Goal: Transaction & Acquisition: Purchase product/service

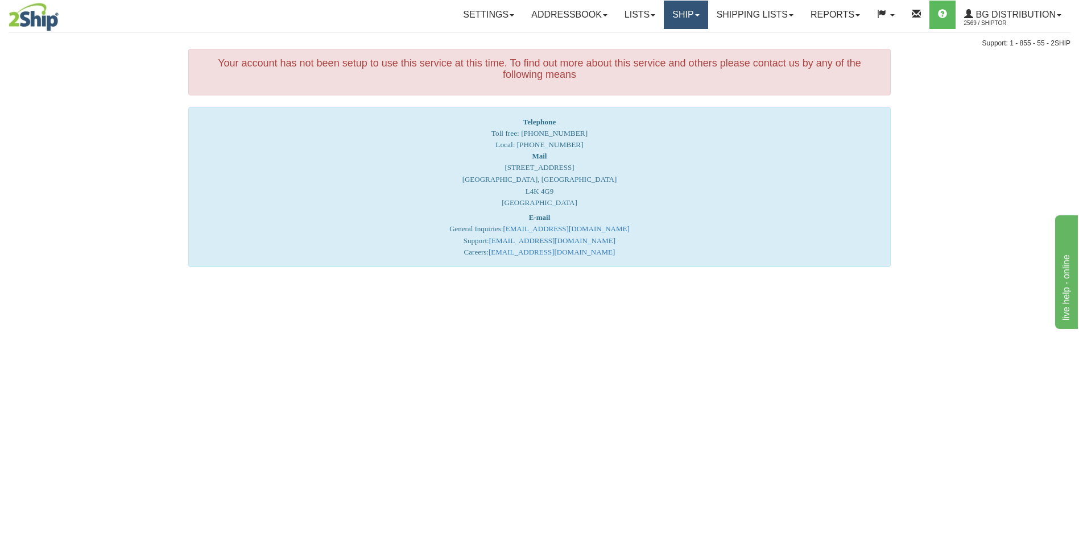
click at [666, 10] on link "Ship" at bounding box center [685, 15] width 44 height 28
click at [662, 34] on link "Ship Screen" at bounding box center [662, 39] width 90 height 15
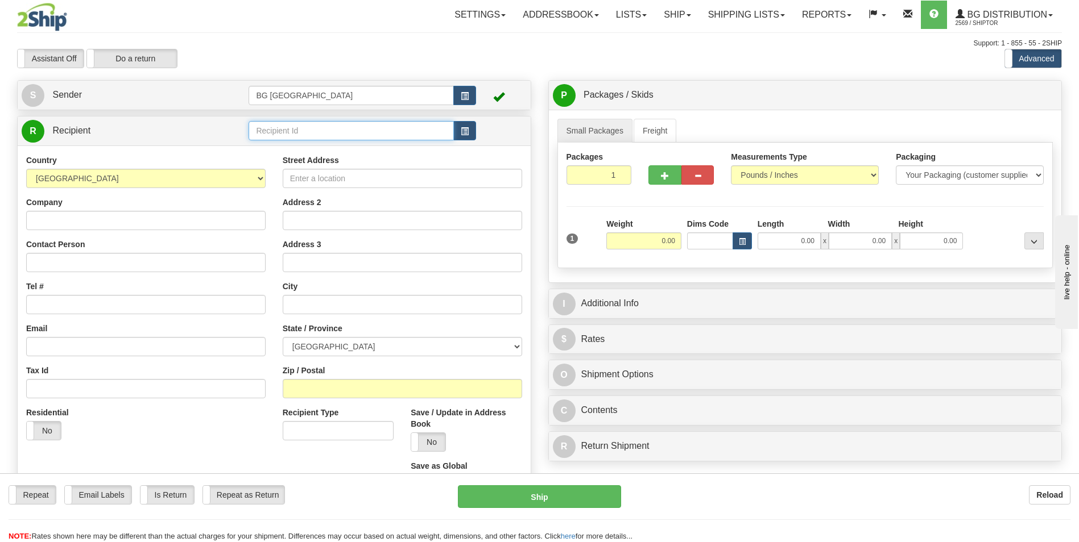
click at [283, 133] on input "text" at bounding box center [350, 130] width 205 height 19
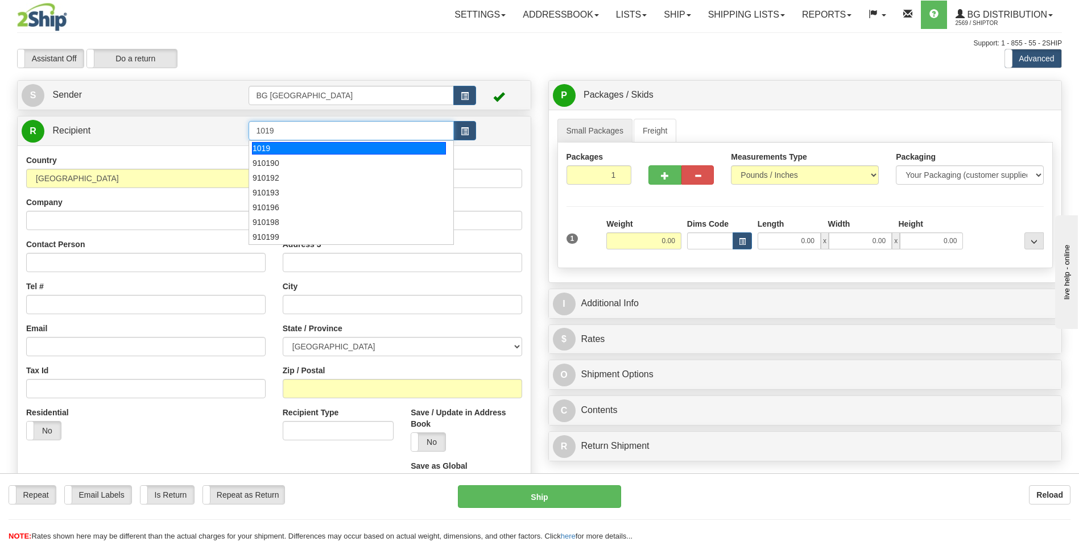
click at [275, 144] on div "1019" at bounding box center [349, 148] width 194 height 13
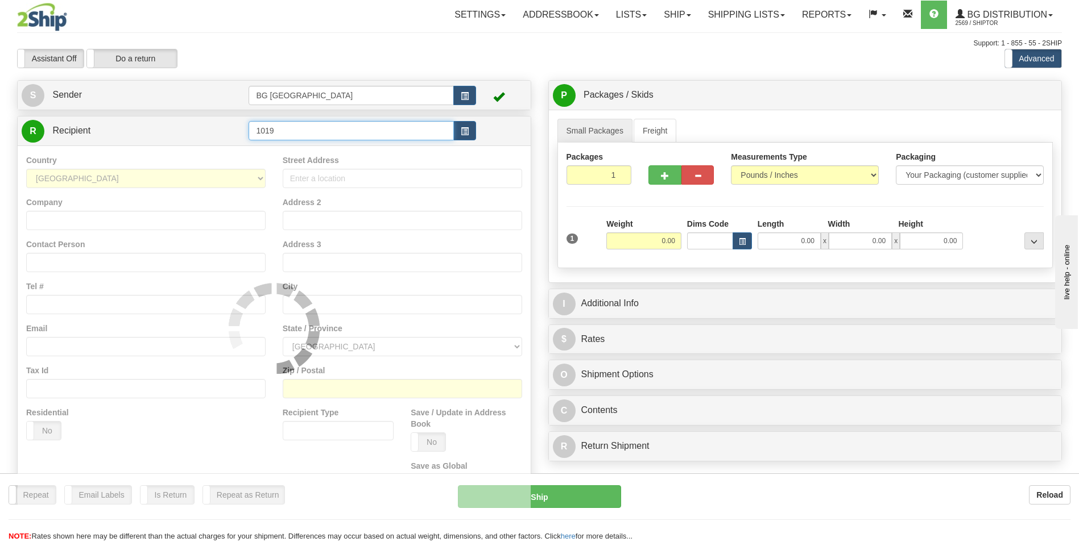
type input "1019"
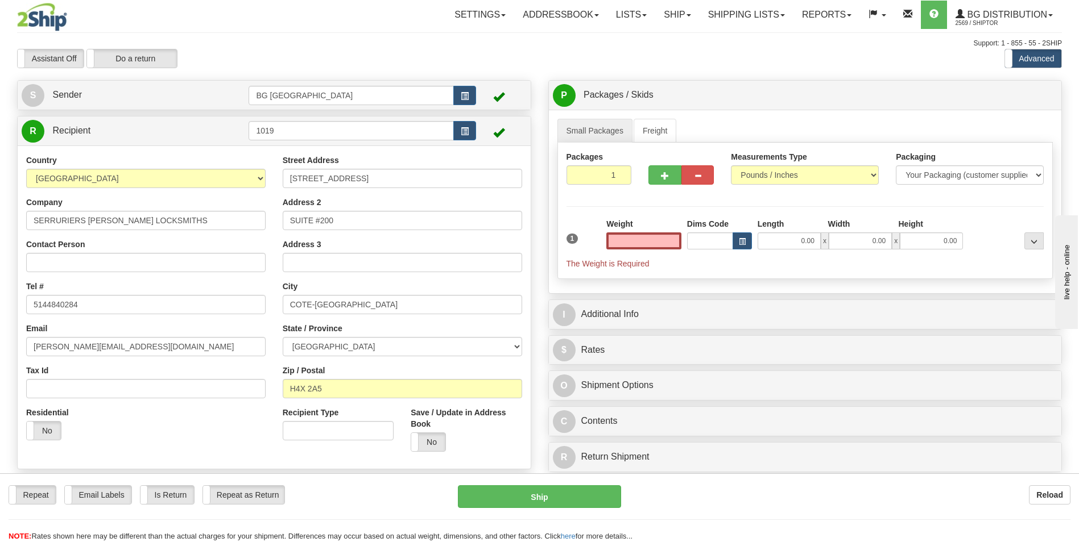
type input "0.00"
click at [661, 237] on input "0.00" at bounding box center [643, 241] width 75 height 17
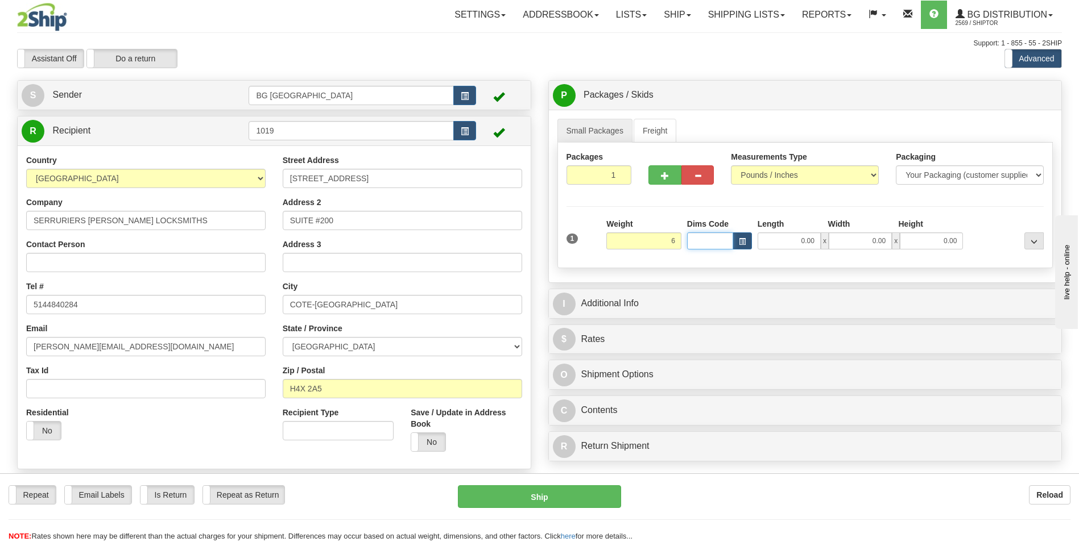
type input "6.00"
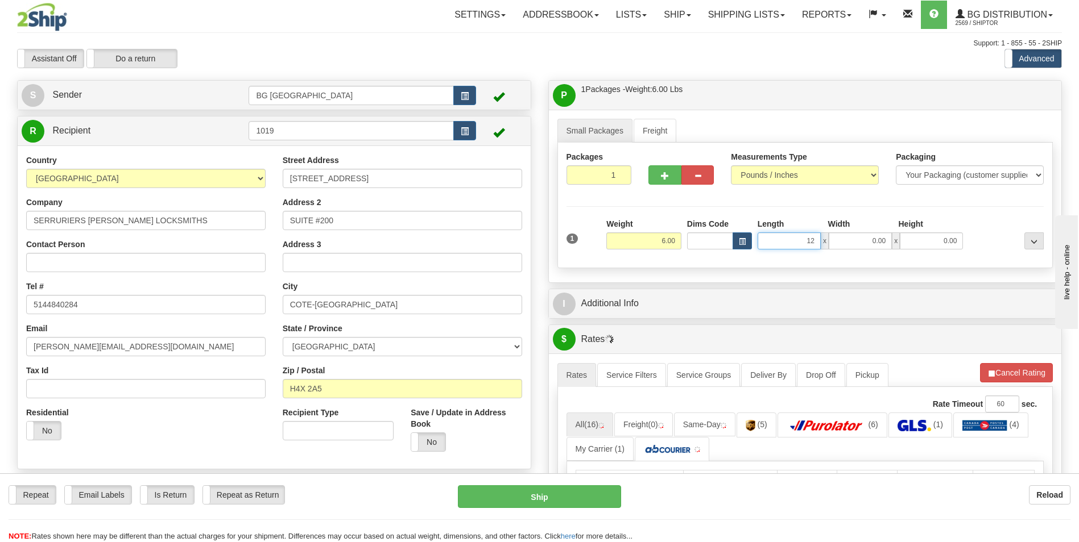
type input "12.00"
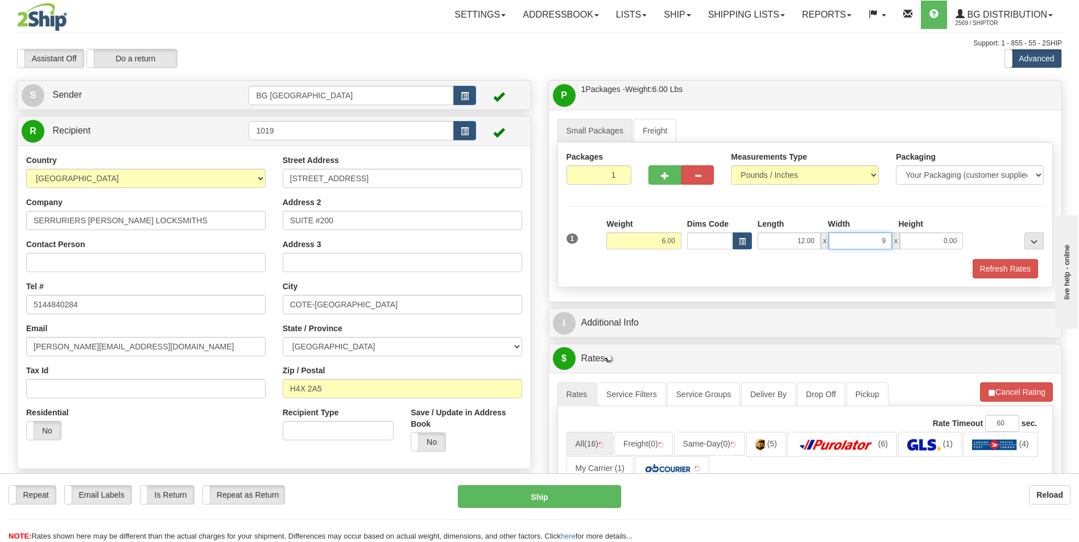
type input "9.00"
type input "7.00"
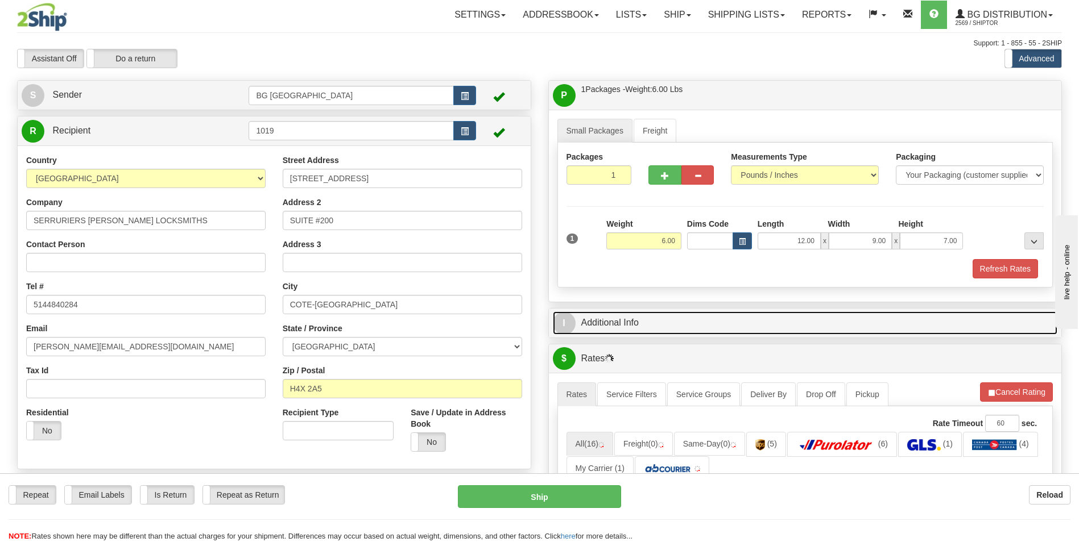
click at [645, 313] on link "I Additional Info" at bounding box center [805, 323] width 505 height 23
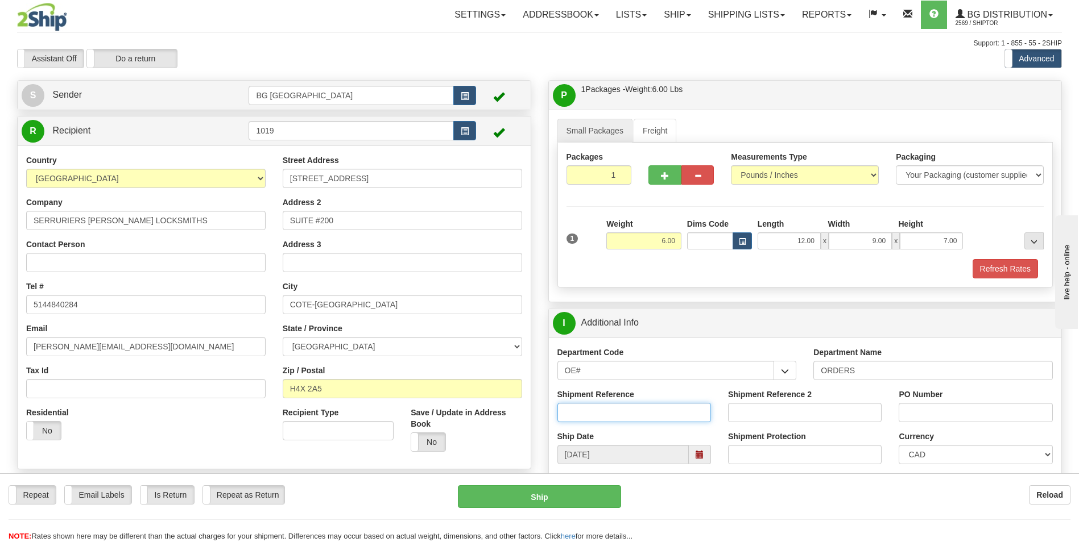
click at [667, 420] on input "Shipment Reference" at bounding box center [634, 412] width 154 height 19
type input "70183679-00"
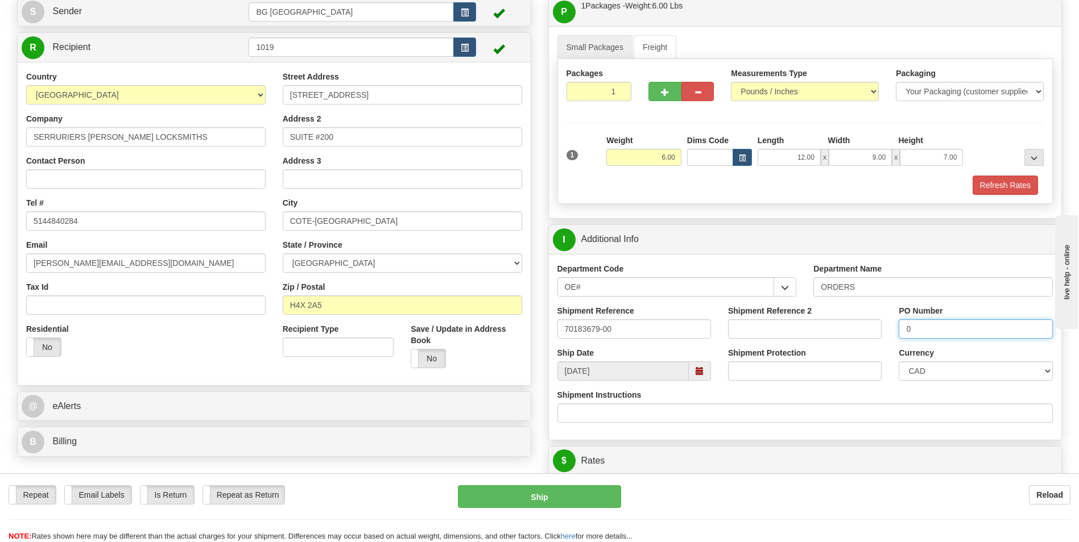
scroll to position [284, 0]
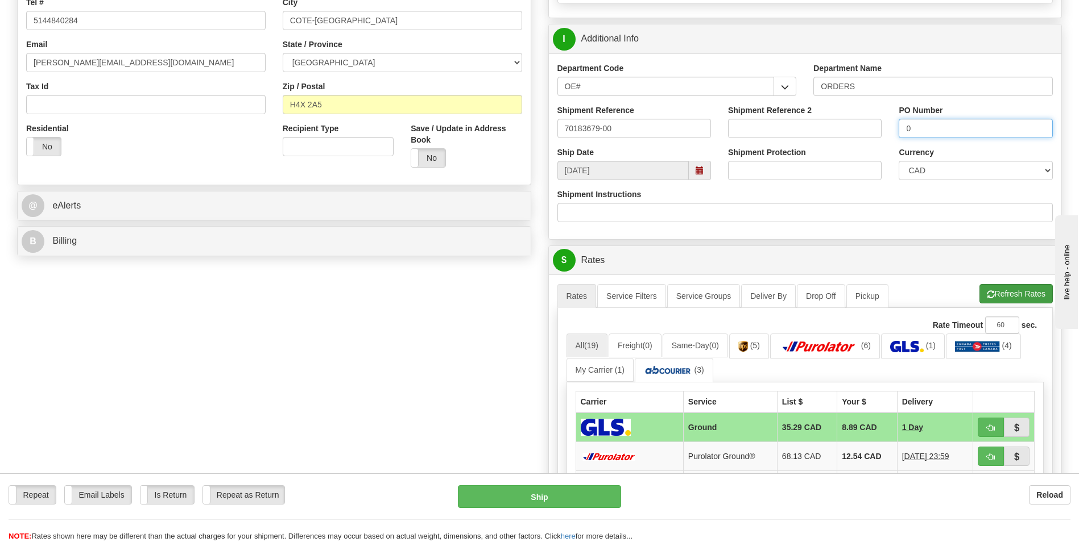
type input "0"
drag, startPoint x: 1021, startPoint y: 296, endPoint x: 646, endPoint y: 242, distance: 378.5
click at [1021, 296] on button "Refresh Rates" at bounding box center [1015, 293] width 73 height 19
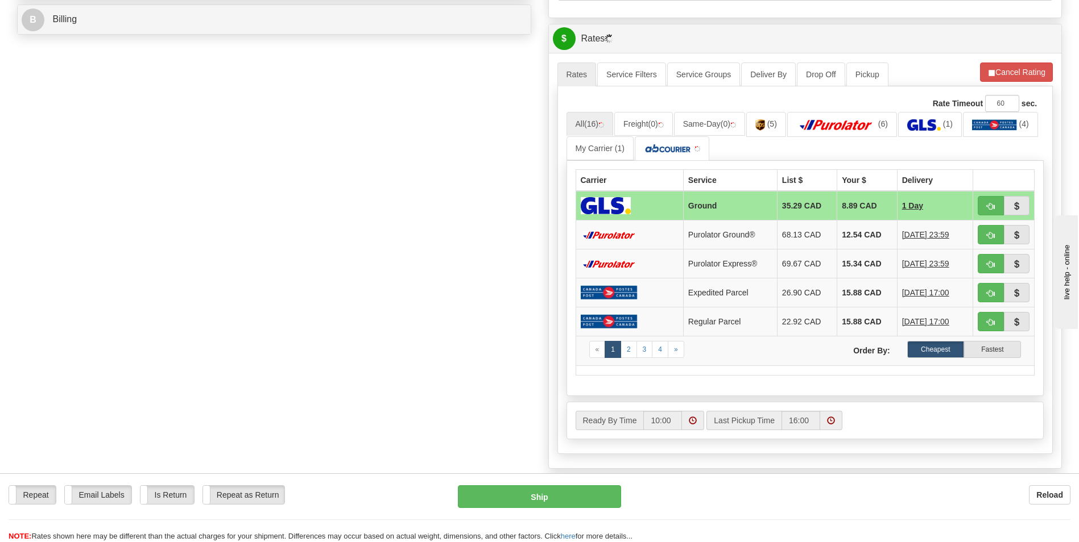
scroll to position [512, 0]
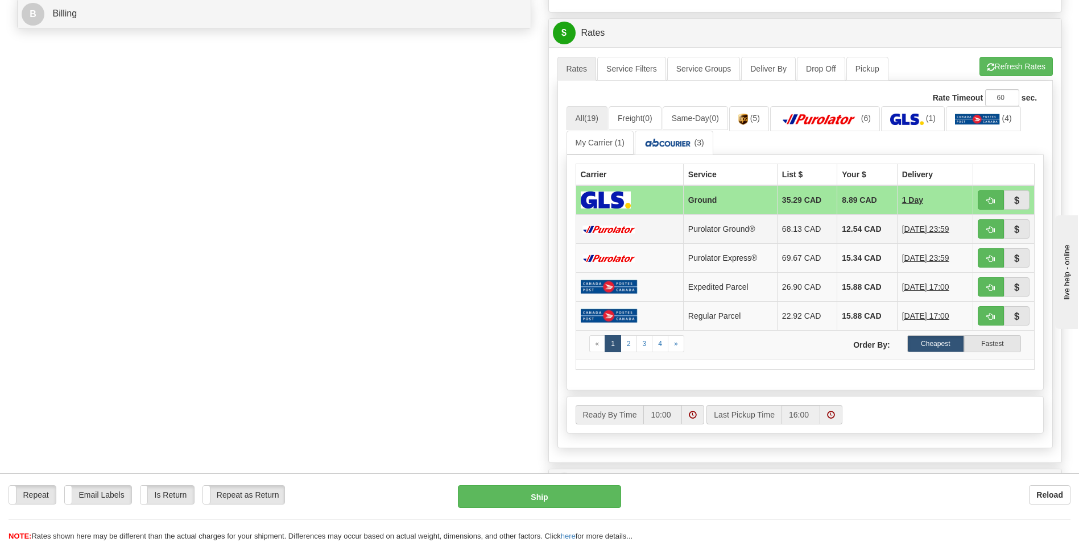
click at [837, 221] on td "12.54 CAD" at bounding box center [867, 229] width 60 height 29
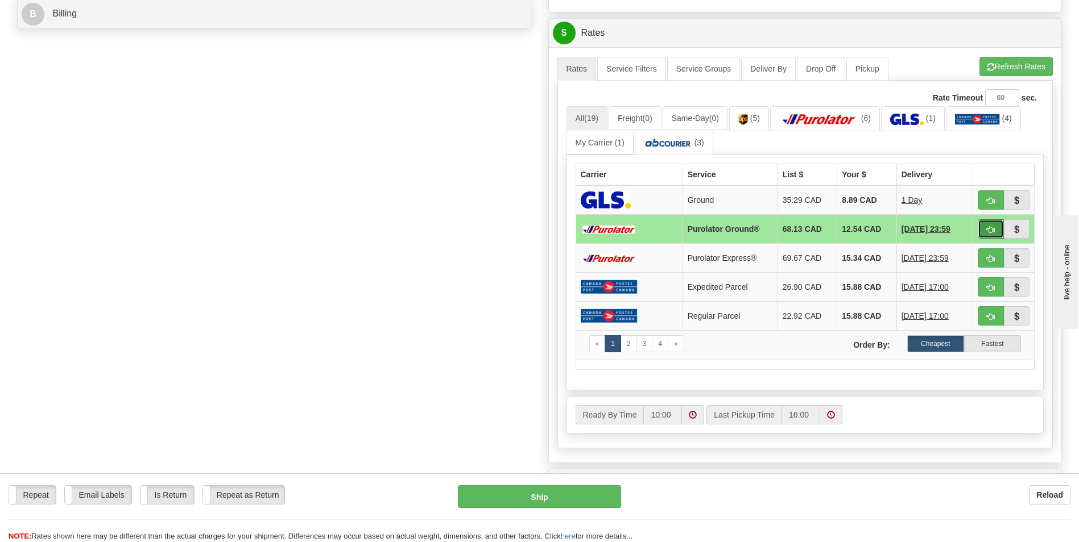
click at [986, 226] on span "button" at bounding box center [990, 229] width 8 height 7
type input "260"
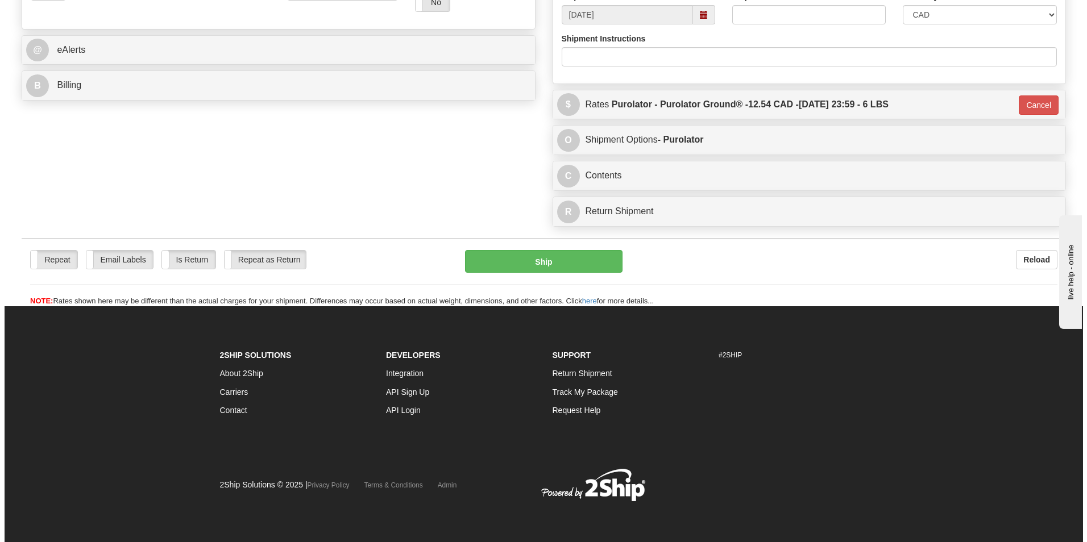
scroll to position [440, 0]
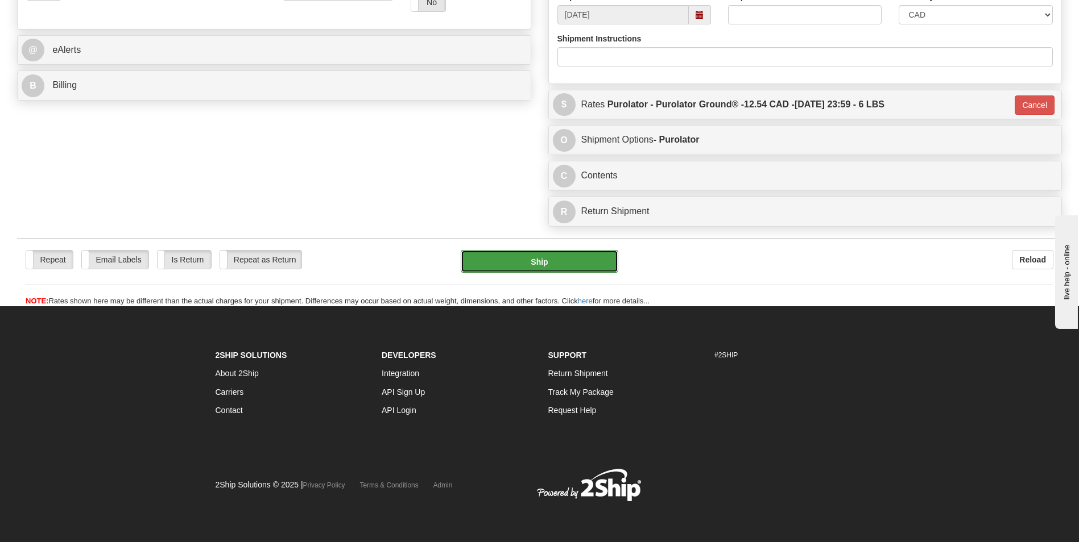
click at [533, 259] on button "Ship" at bounding box center [539, 261] width 157 height 23
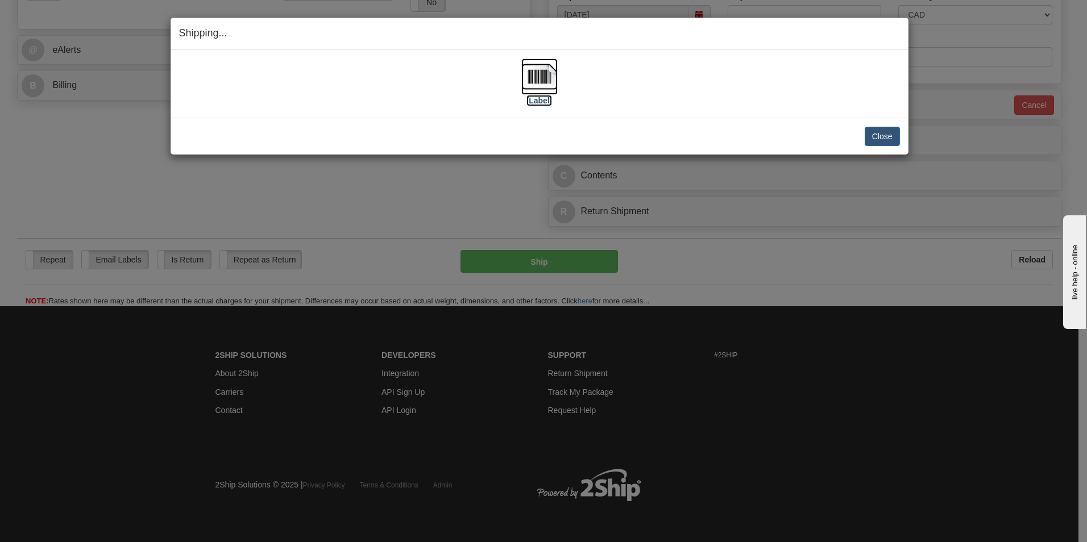
click at [534, 68] on img at bounding box center [539, 77] width 36 height 36
click at [874, 125] on div "Close Cancel Cancel Shipment and Quit Pickup Quit Pickup ONLY" at bounding box center [540, 136] width 738 height 37
click at [877, 131] on button "Close" at bounding box center [882, 136] width 35 height 19
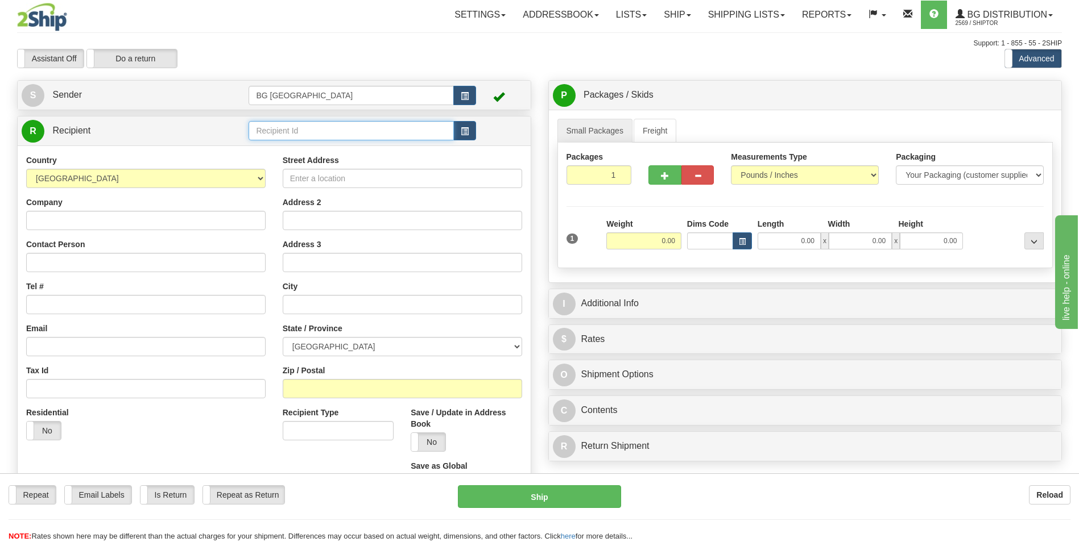
click at [284, 131] on input "text" at bounding box center [350, 130] width 205 height 19
click at [273, 145] on div "60000" at bounding box center [349, 148] width 194 height 13
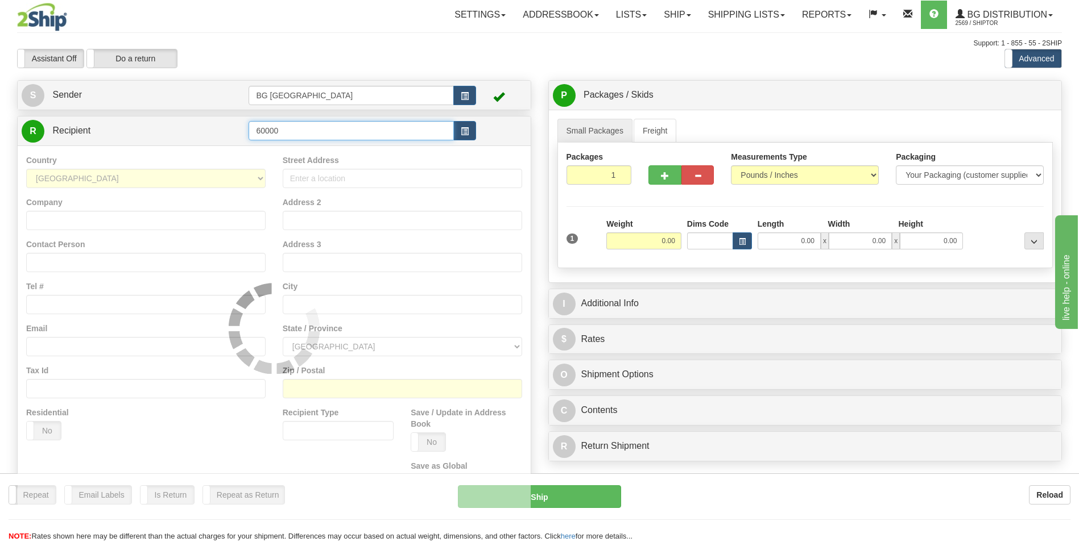
type input "60000"
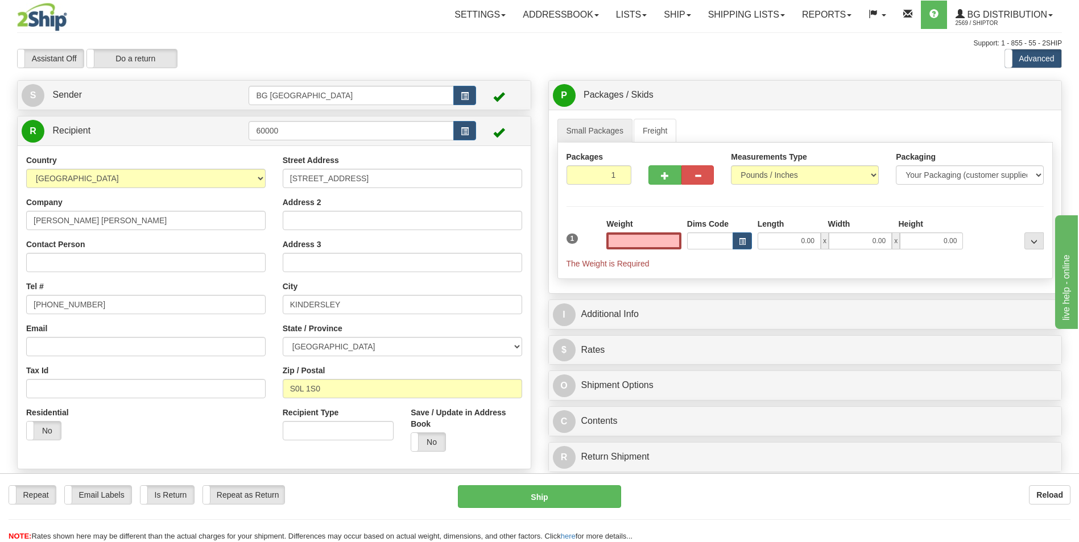
type input "0.00"
click at [140, 221] on input "SHAUNA BOBBEE" at bounding box center [145, 220] width 239 height 19
paste input "CAMDEN DOOR CONTROLS - AHO"
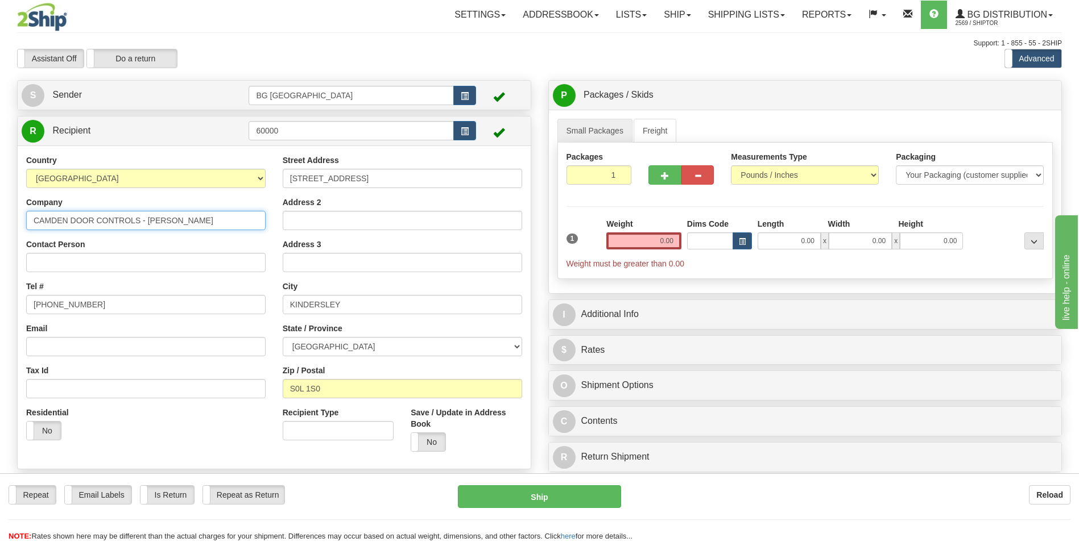
type input "CAMDEN DOOR CONTROLS - AHO"
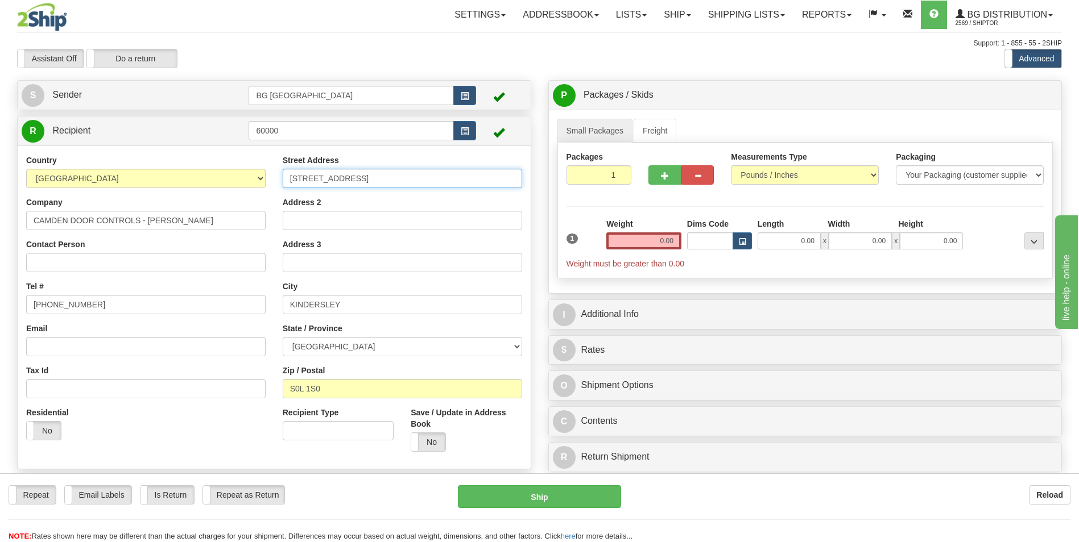
click at [317, 178] on input "608 2ND STREET EAST" at bounding box center [402, 178] width 239 height 19
paste input "2395 SKYMARK AVENUE"
type input "2395 SKYMARK AVENUE"
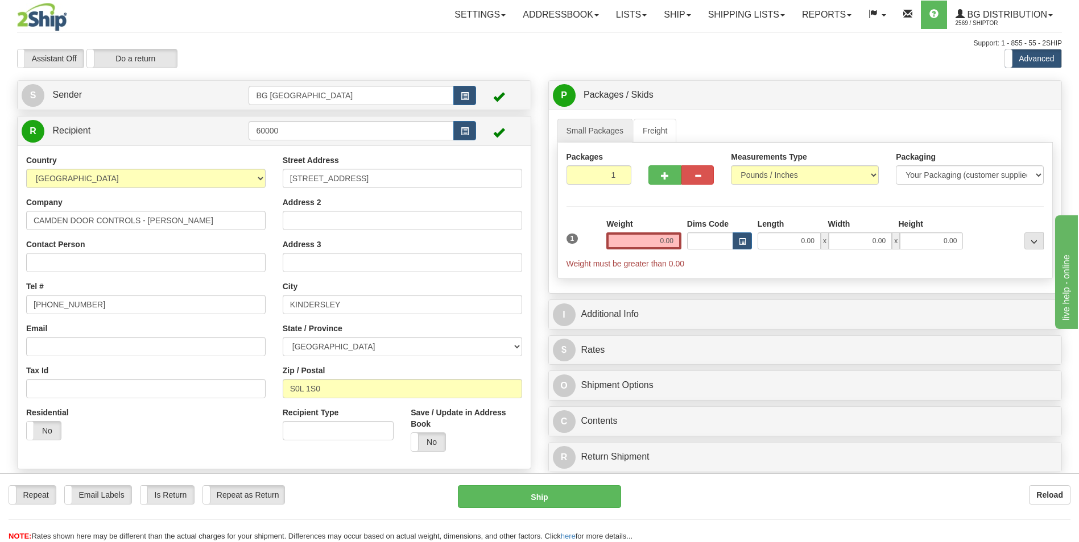
click at [94, 247] on div "Contact Person" at bounding box center [145, 256] width 239 height 34
click at [98, 267] on input "Contact Person" at bounding box center [145, 262] width 239 height 19
paste input "ATTN: MANISH (905) 366-3377"
drag, startPoint x: 93, startPoint y: 263, endPoint x: 153, endPoint y: 259, distance: 60.4
click at [153, 259] on input "ATTN: MANISH (905) 366-3377" at bounding box center [145, 262] width 239 height 19
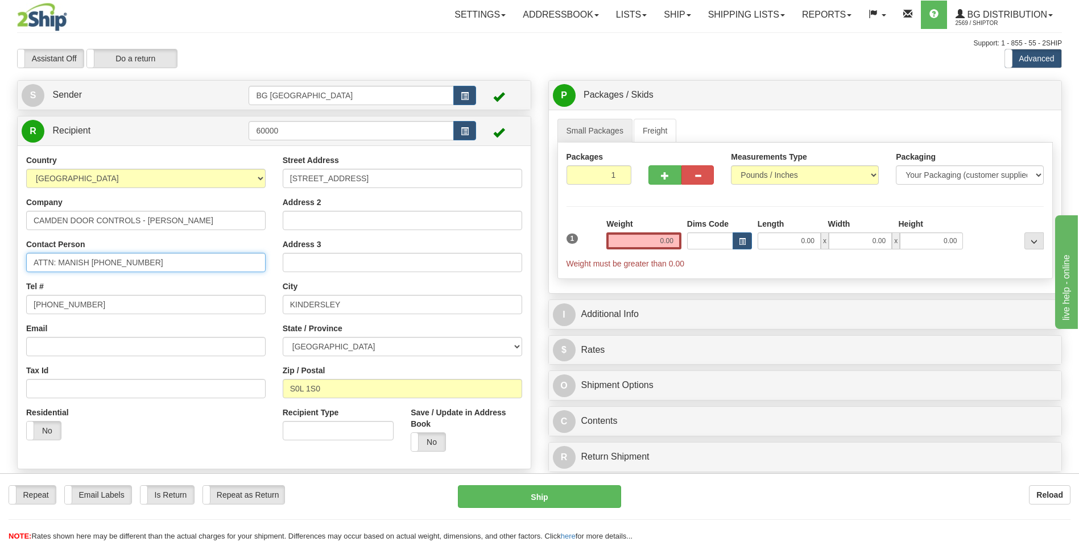
click at [153, 259] on input "ATTN: MANISH (905) 366-3377" at bounding box center [145, 262] width 239 height 19
drag, startPoint x: 92, startPoint y: 262, endPoint x: 176, endPoint y: 261, distance: 84.2
click at [176, 261] on input "ATTN: MANISH (905) 366-3377" at bounding box center [145, 262] width 239 height 19
type input "ATTN: MANISH (905) 366-3377"
click at [86, 311] on input "705-500-7494" at bounding box center [145, 304] width 239 height 19
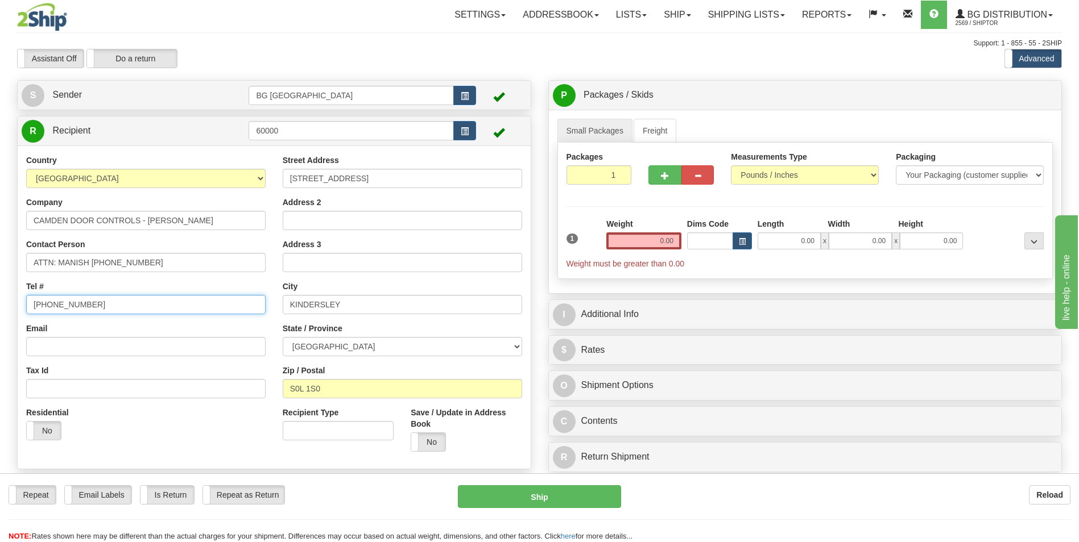
click at [86, 311] on input "705-500-7494" at bounding box center [145, 304] width 239 height 19
paste input "(905) 366-3377"
type input "(905) 366-3377"
click at [346, 300] on input "KINDERSLEY" at bounding box center [402, 304] width 239 height 19
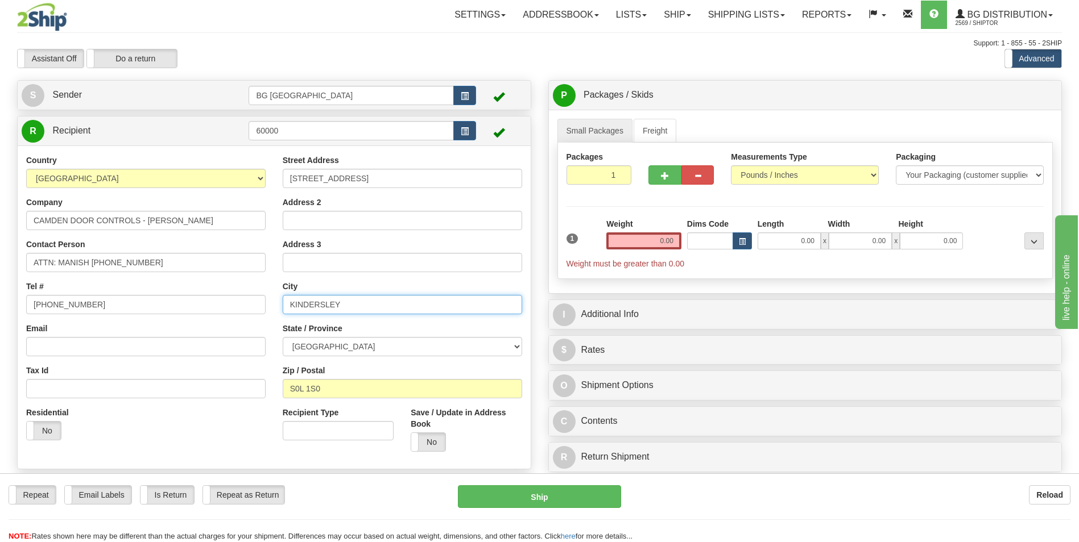
click at [346, 300] on input "KINDERSLEY" at bounding box center [402, 304] width 239 height 19
paste input "MISSISSAUGA"
type input "MISSISSAUGA"
click at [337, 389] on input "S0L 1S0" at bounding box center [402, 388] width 239 height 19
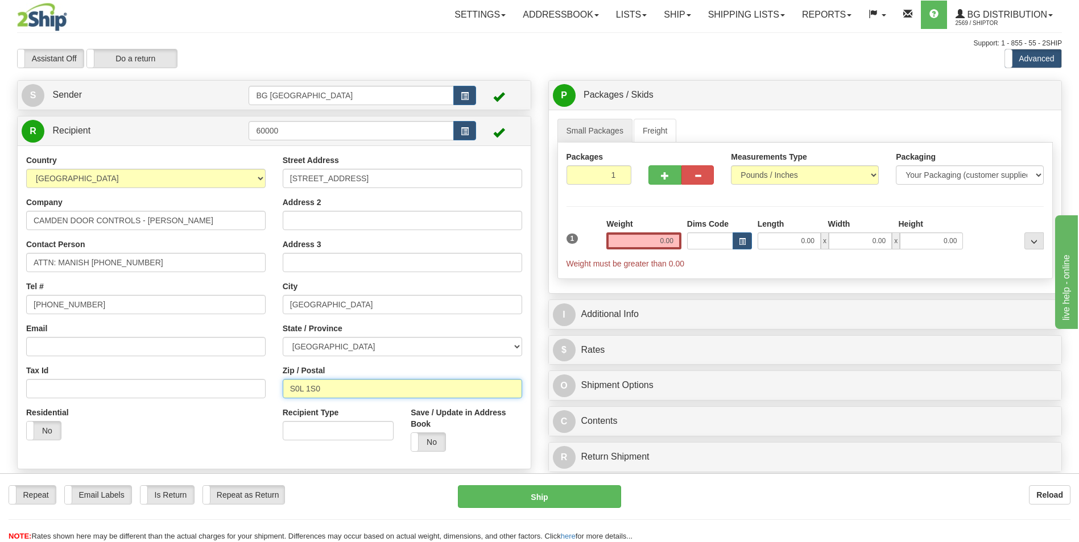
click at [337, 389] on input "S0L 1S0" at bounding box center [402, 388] width 239 height 19
paste input "L4W 4Y6"
type input "L4W 4Y6"
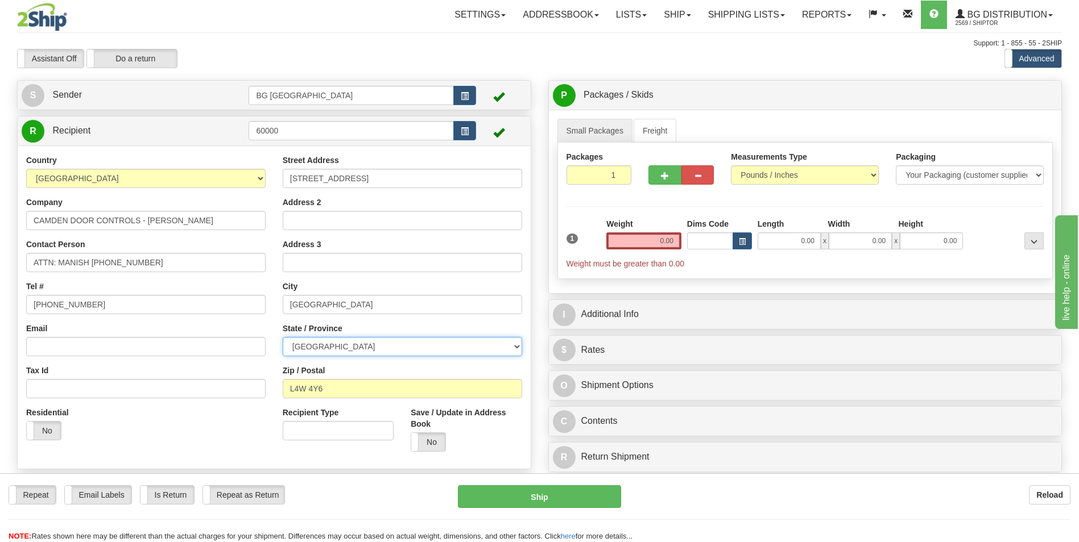
click at [343, 353] on select "ALBERTA BRITISH COLUMBIA MANITOBA NEW BRUNSWICK NEWFOUNDLAND NOVA SCOTIA NUNAVU…" at bounding box center [402, 346] width 239 height 19
select select "ON"
click at [283, 337] on select "ALBERTA BRITISH COLUMBIA MANITOBA NEW BRUNSWICK NEWFOUNDLAND NOVA SCOTIA NUNAVU…" at bounding box center [402, 346] width 239 height 19
click at [654, 246] on input "0.00" at bounding box center [643, 241] width 75 height 17
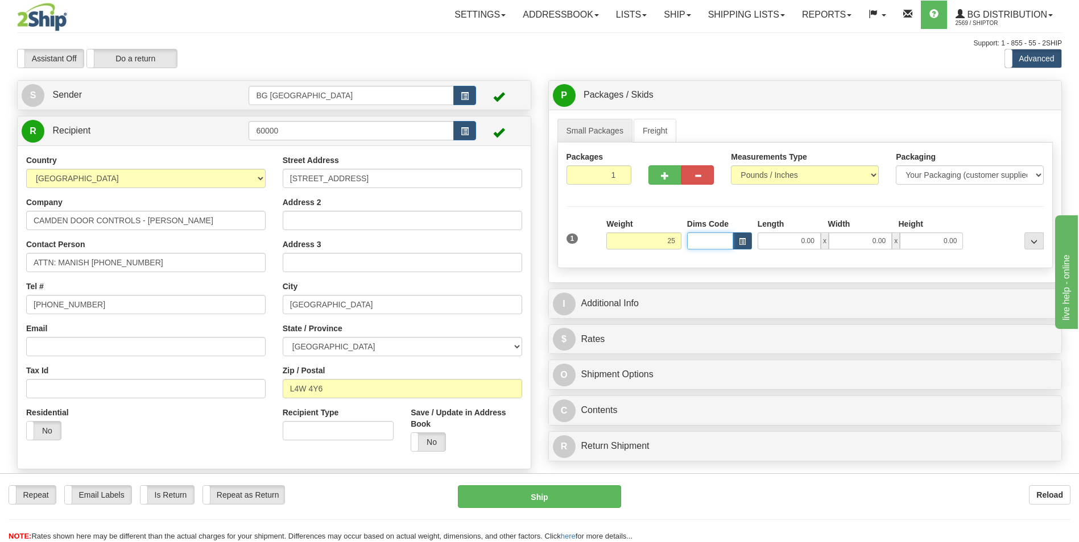
type input "25.00"
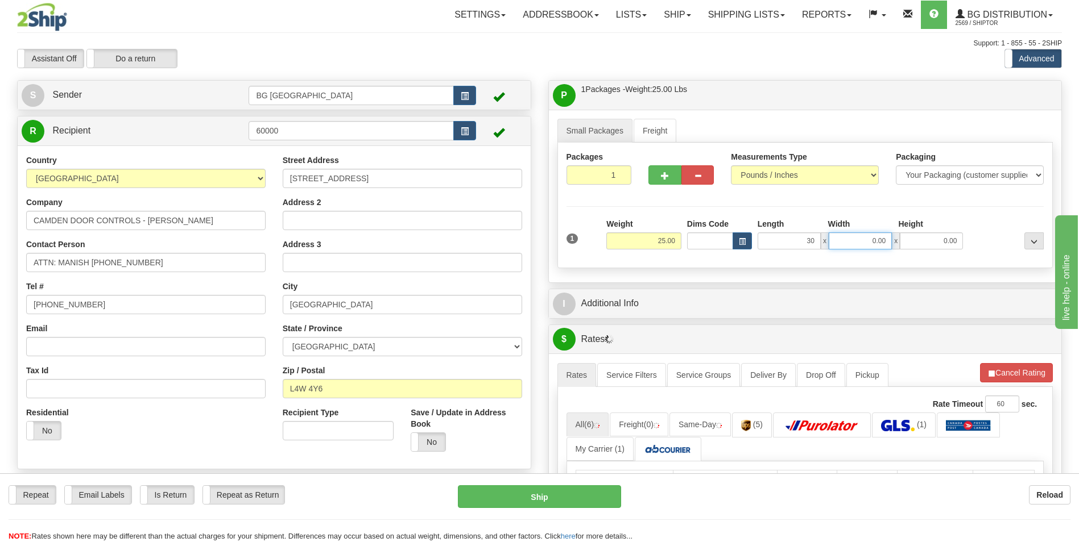
type input "30.00"
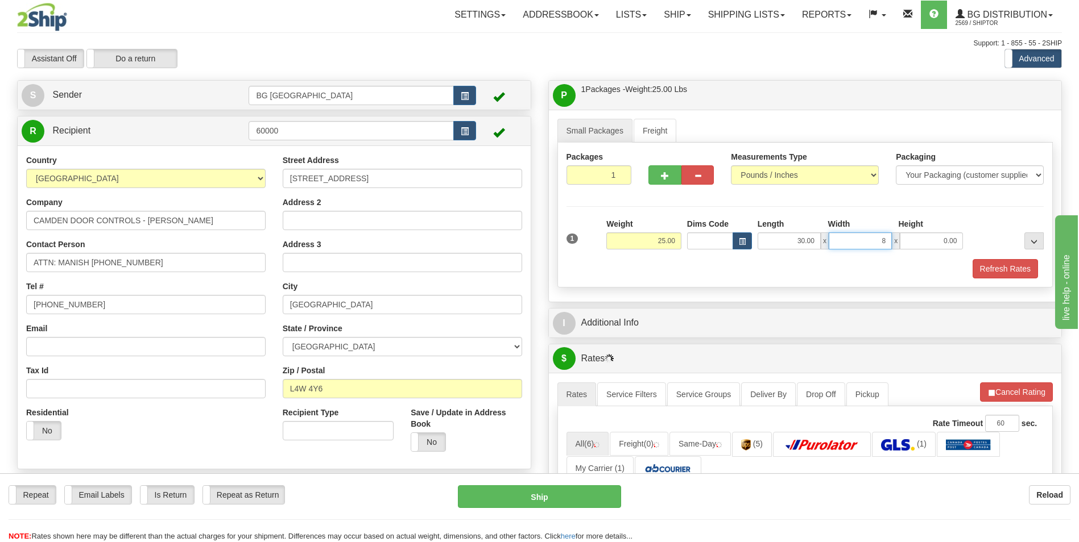
type input "8.00"
type input "6.00"
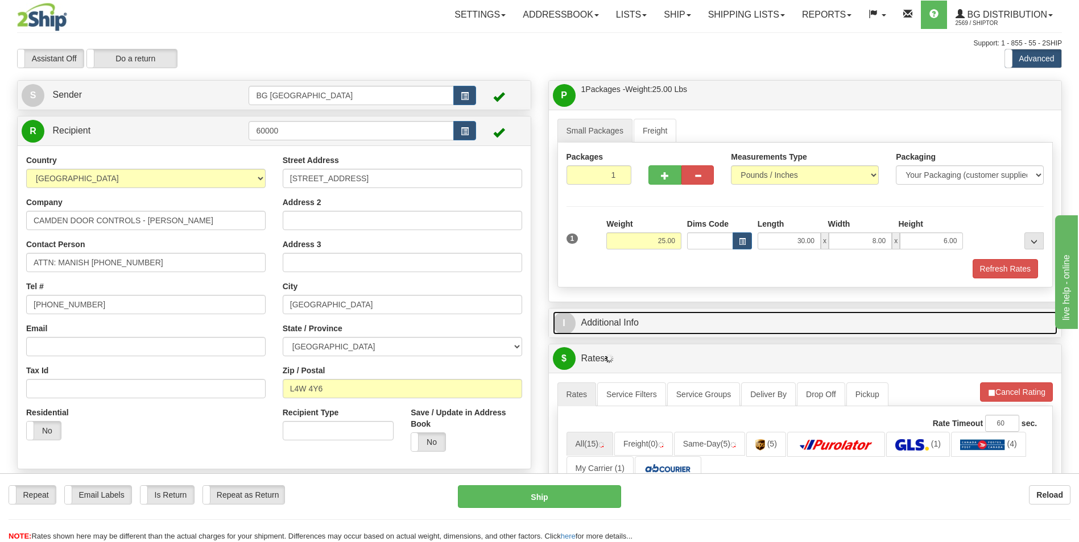
click at [653, 313] on link "I Additional Info" at bounding box center [805, 323] width 505 height 23
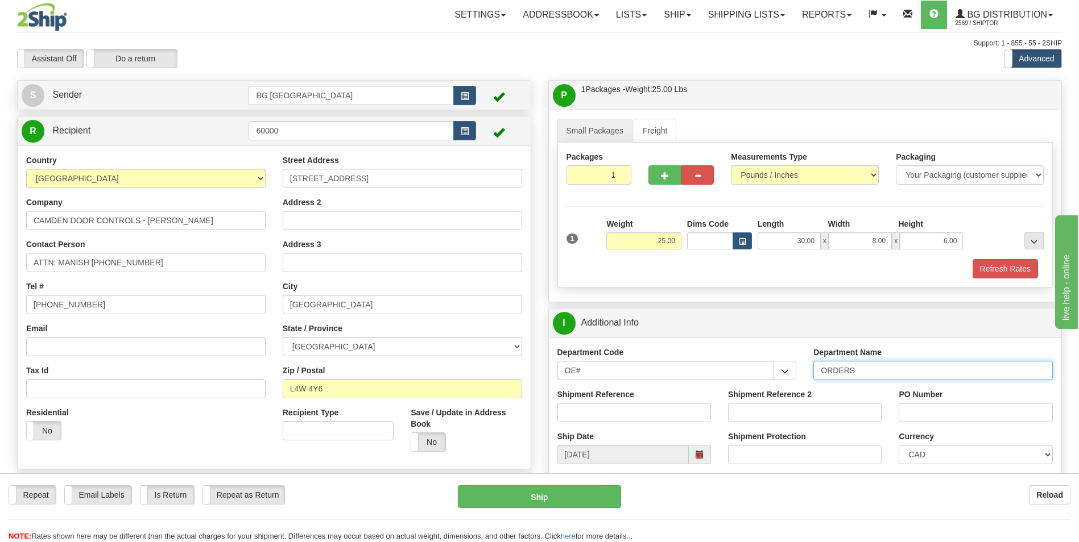
click at [879, 375] on input "ORDERS" at bounding box center [932, 370] width 239 height 19
type input "70177323-00"
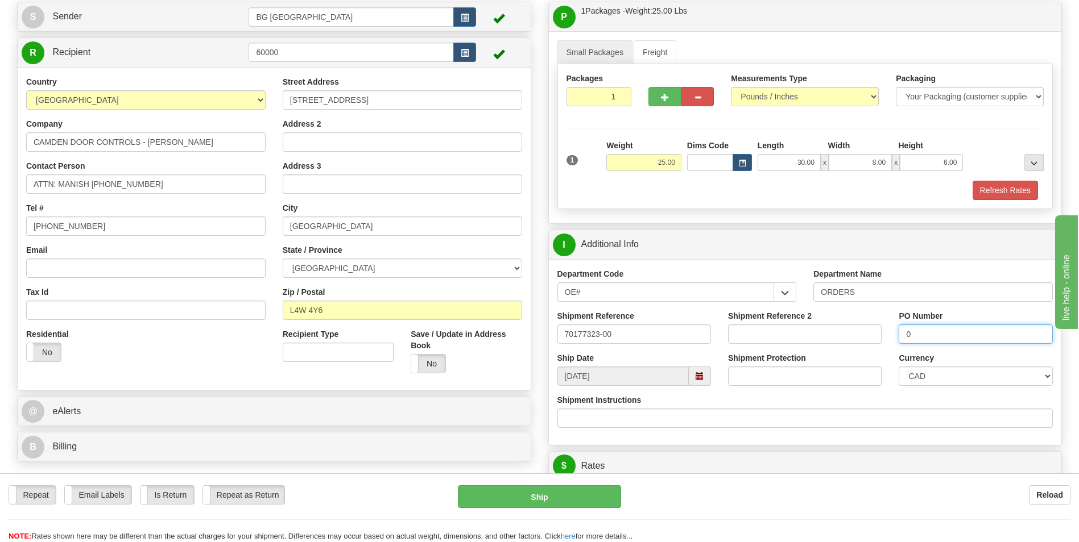
scroll to position [227, 0]
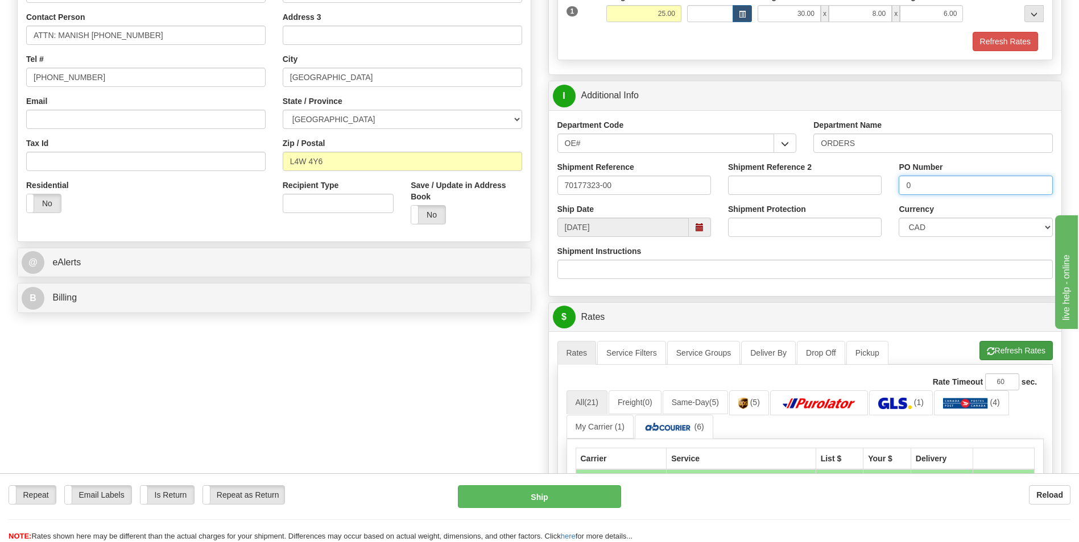
type input "0"
click at [998, 353] on button "Refresh Rates" at bounding box center [1015, 350] width 73 height 19
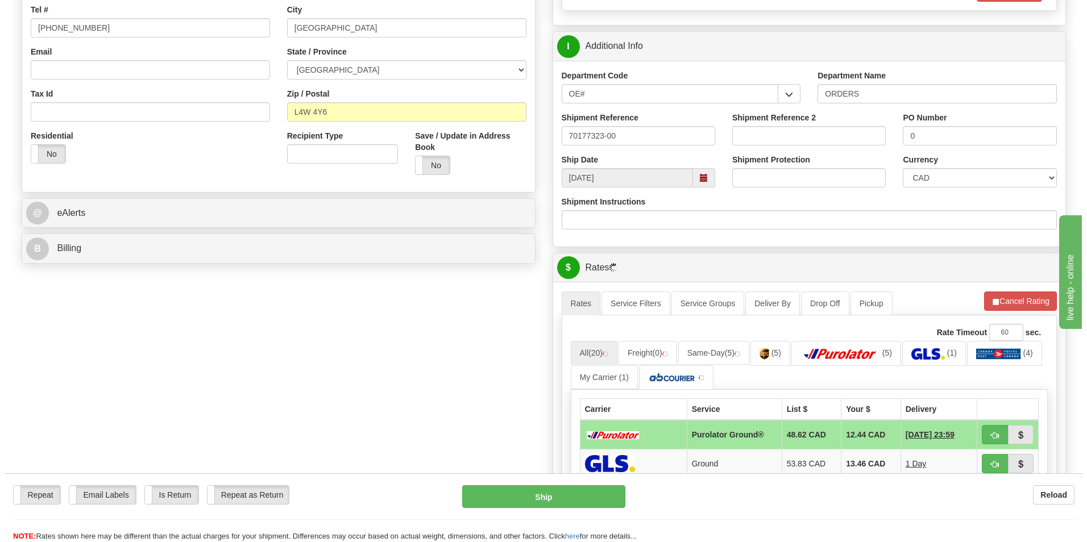
scroll to position [341, 0]
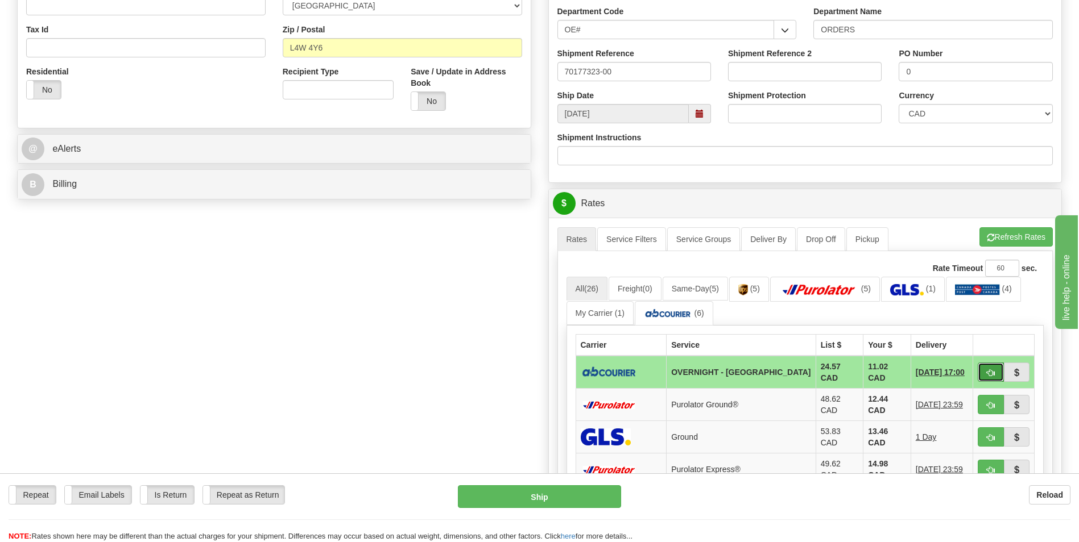
click at [983, 372] on button "button" at bounding box center [990, 372] width 26 height 19
type input "4"
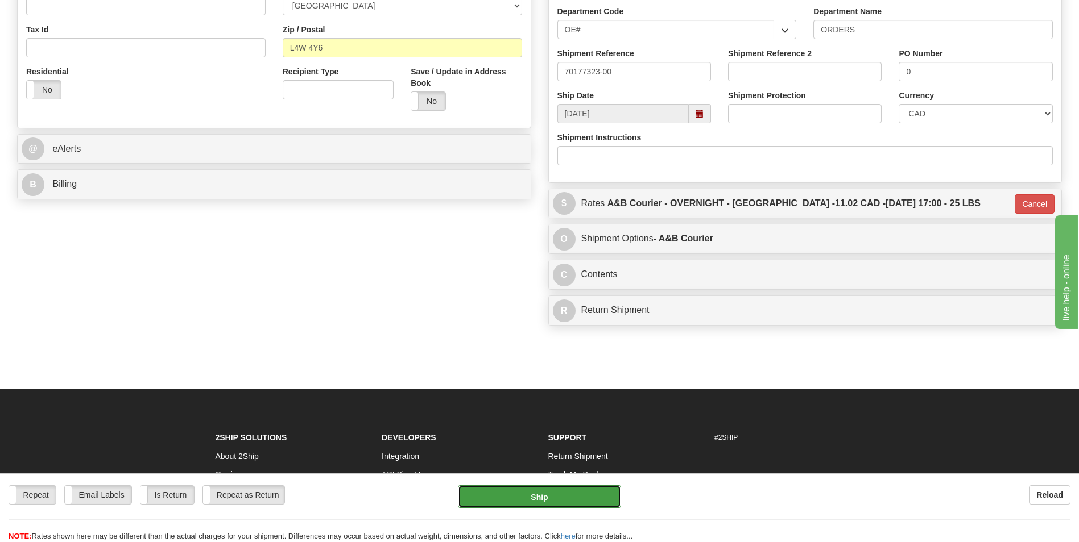
click at [570, 493] on button "Ship" at bounding box center [539, 497] width 163 height 23
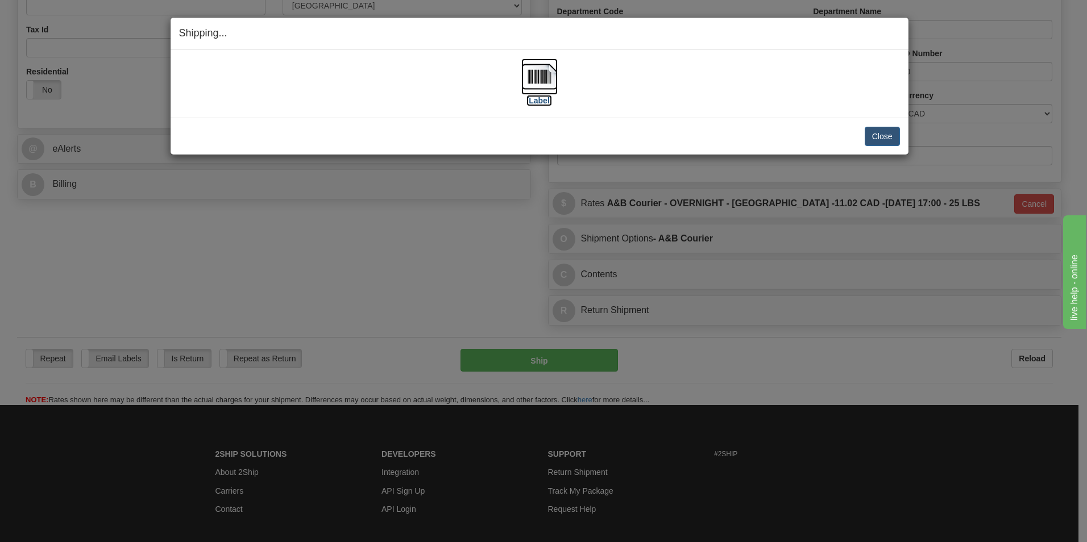
click at [540, 77] on img at bounding box center [539, 77] width 36 height 36
click at [881, 135] on button "Close" at bounding box center [882, 136] width 35 height 19
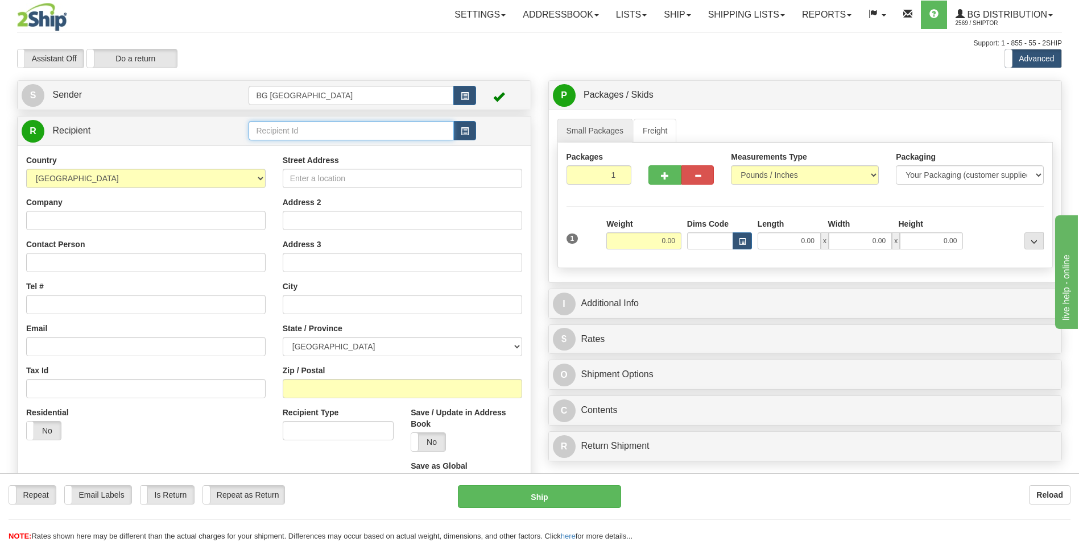
click at [279, 132] on input "text" at bounding box center [350, 130] width 205 height 19
type input "60853"
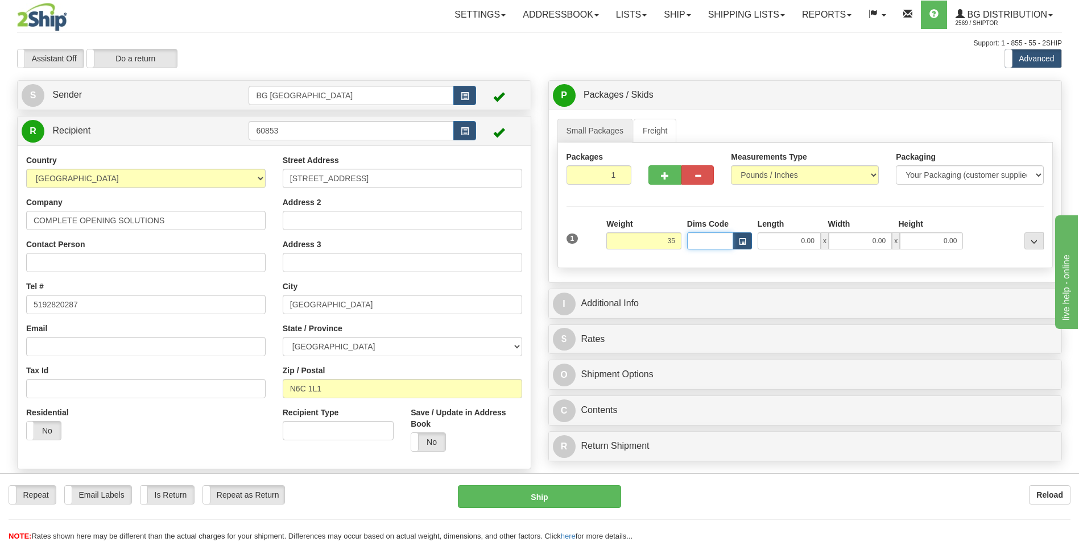
type input "35.00"
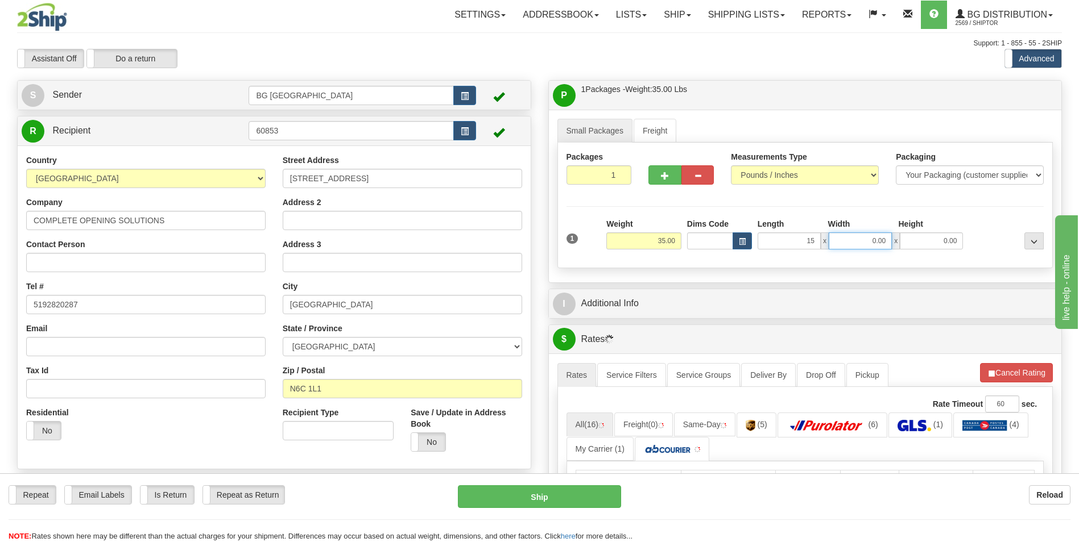
type input "15.00"
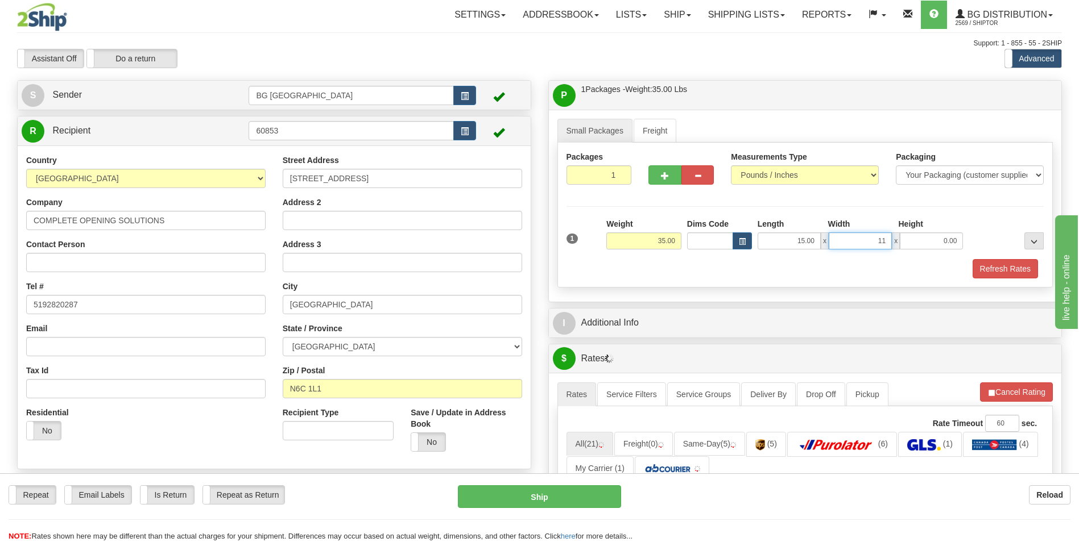
type input "11.00"
click at [658, 177] on button "button" at bounding box center [664, 174] width 32 height 19
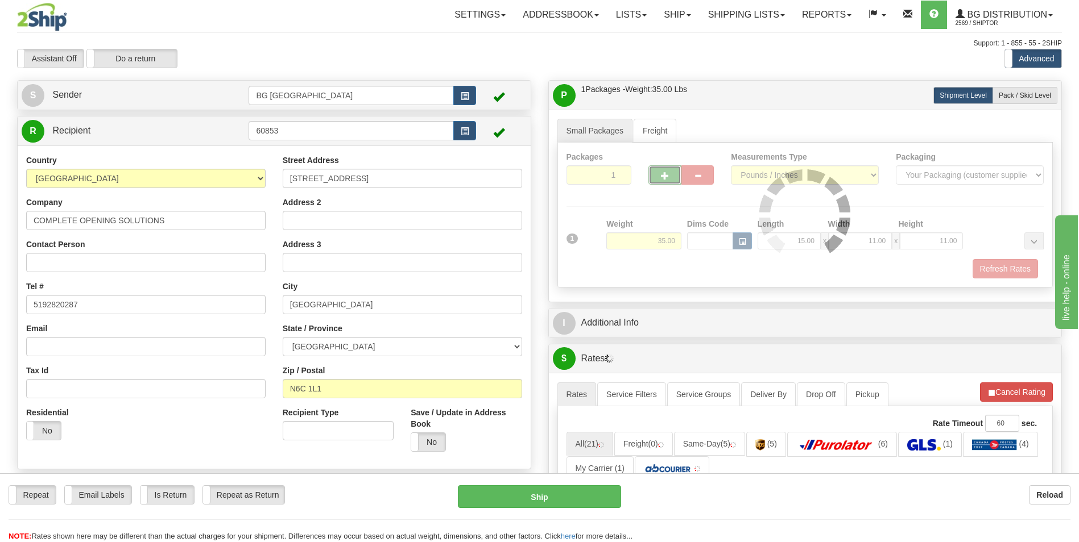
type input "2"
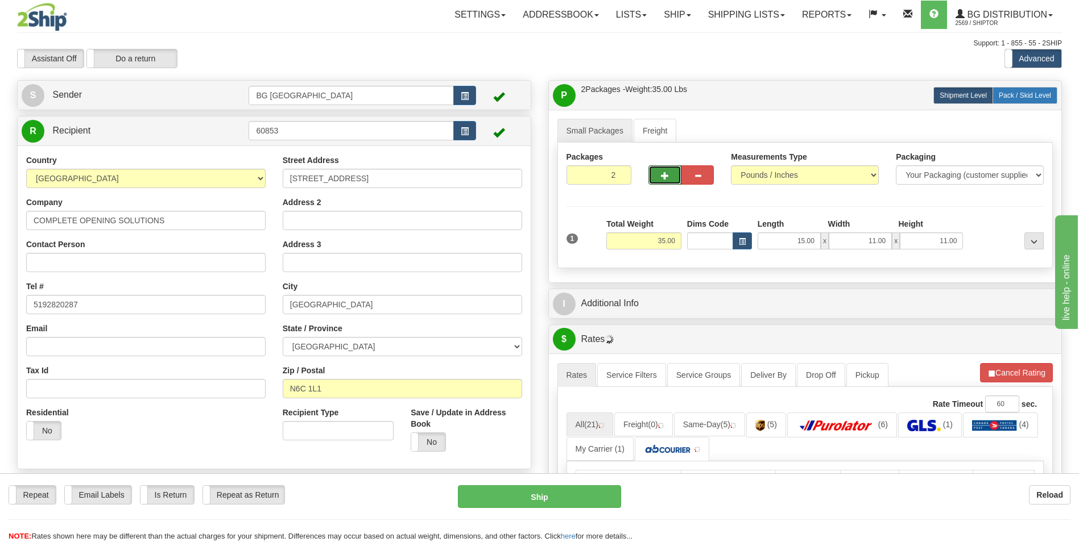
click at [1019, 87] on label "Pack / Skid Level Pack.." at bounding box center [1024, 95] width 65 height 17
radio input "true"
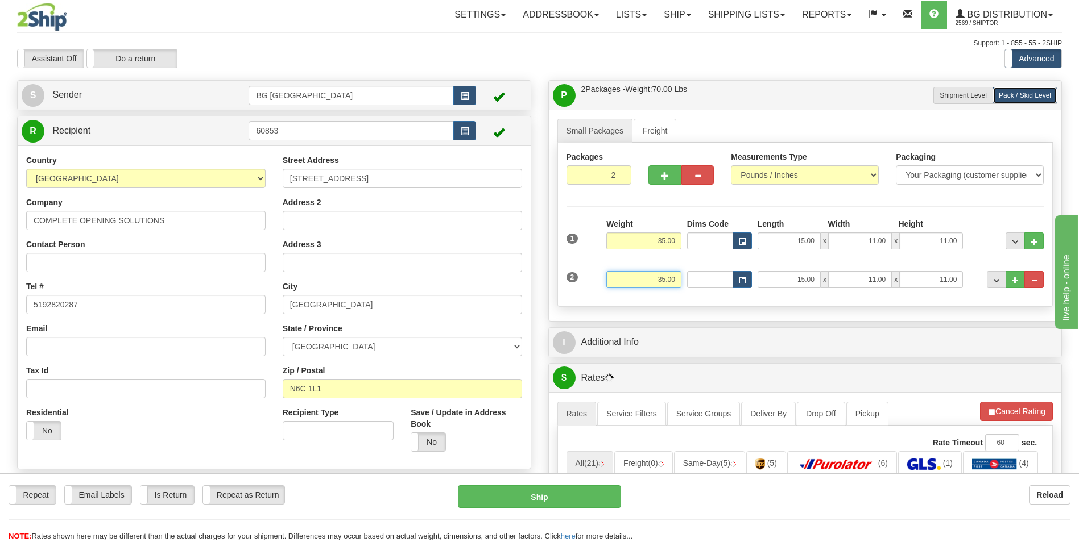
click at [666, 273] on input "35.00" at bounding box center [643, 279] width 75 height 17
type input "15.00"
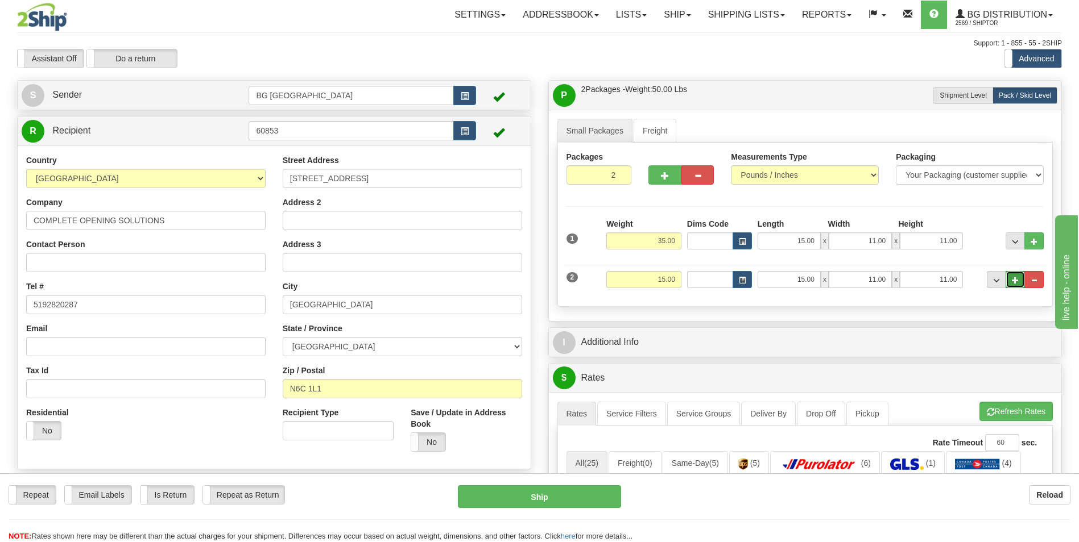
click at [1023, 279] on button "..." at bounding box center [1014, 279] width 19 height 17
type input "3"
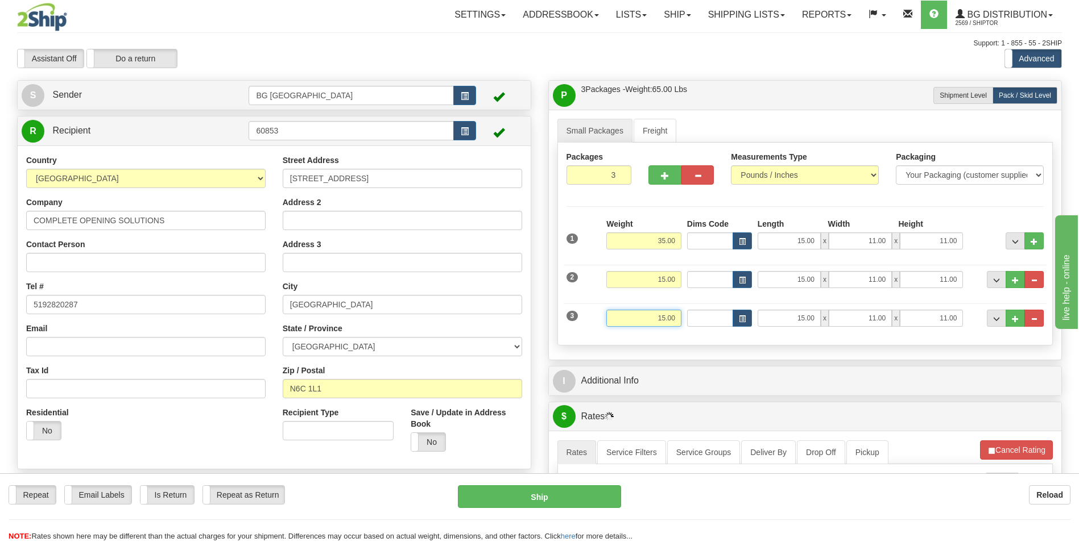
click at [632, 323] on input "15.00" at bounding box center [643, 318] width 75 height 17
type input "25.00"
type input "48.00"
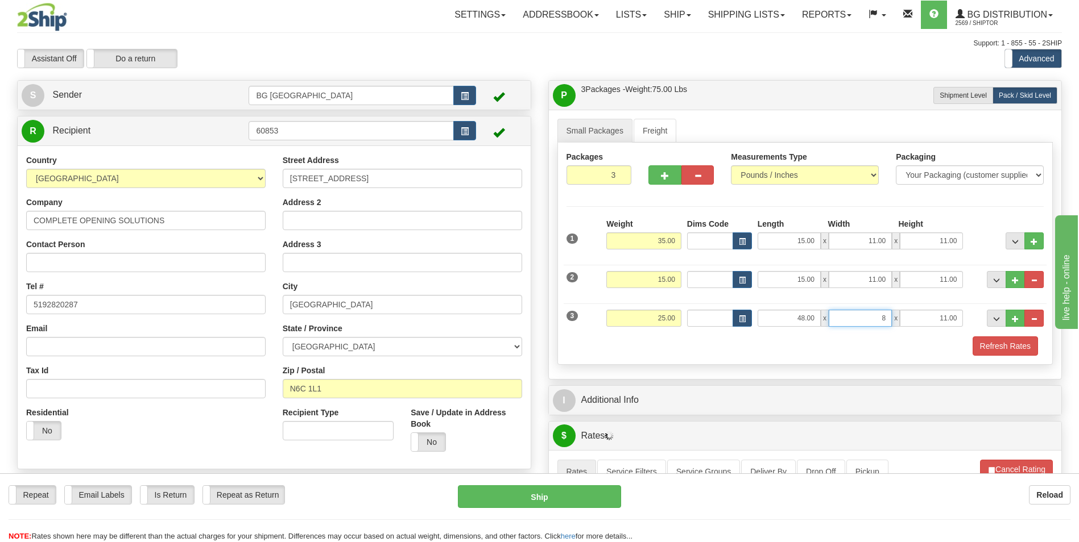
type input "8.00"
type input "3.00"
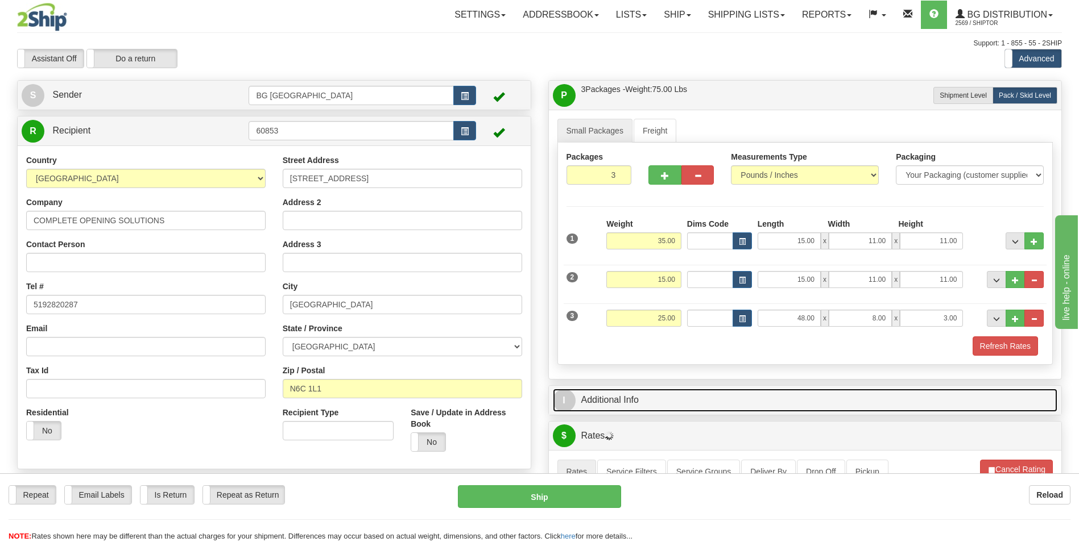
click at [636, 393] on link "I Additional Info" at bounding box center [805, 400] width 505 height 23
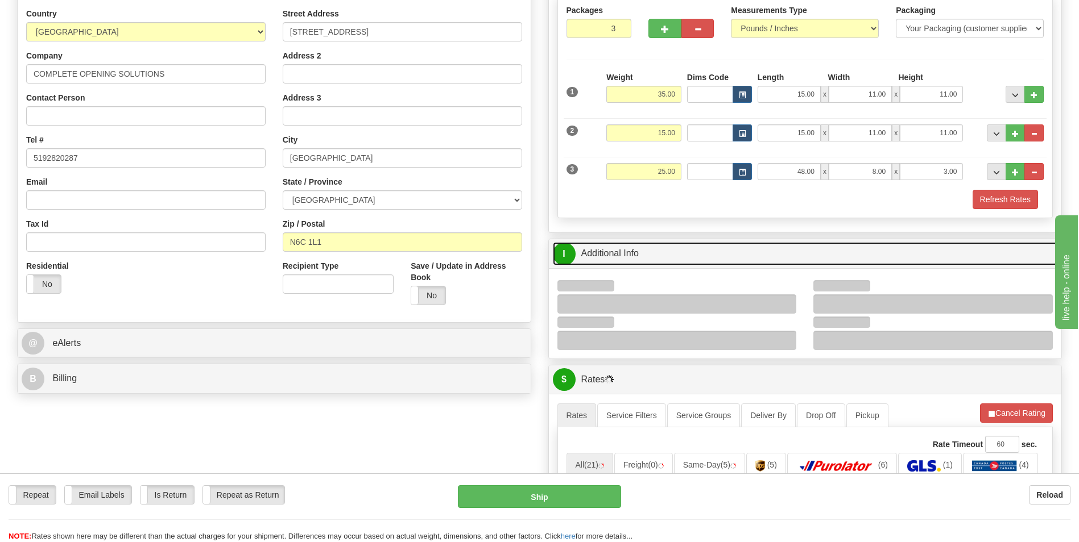
scroll to position [171, 0]
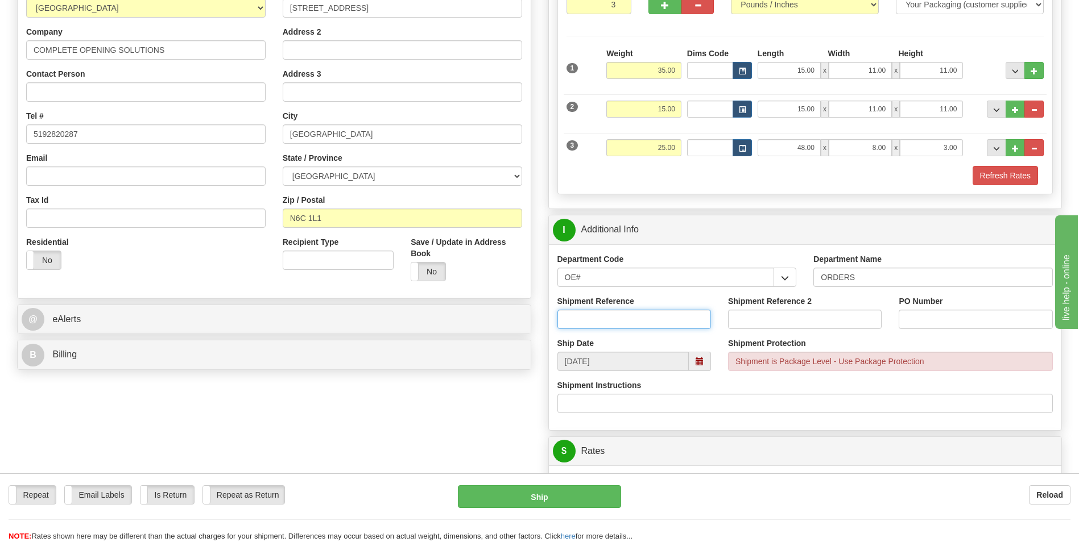
click at [600, 327] on input "Shipment Reference" at bounding box center [634, 319] width 154 height 19
type input "70183381-00"
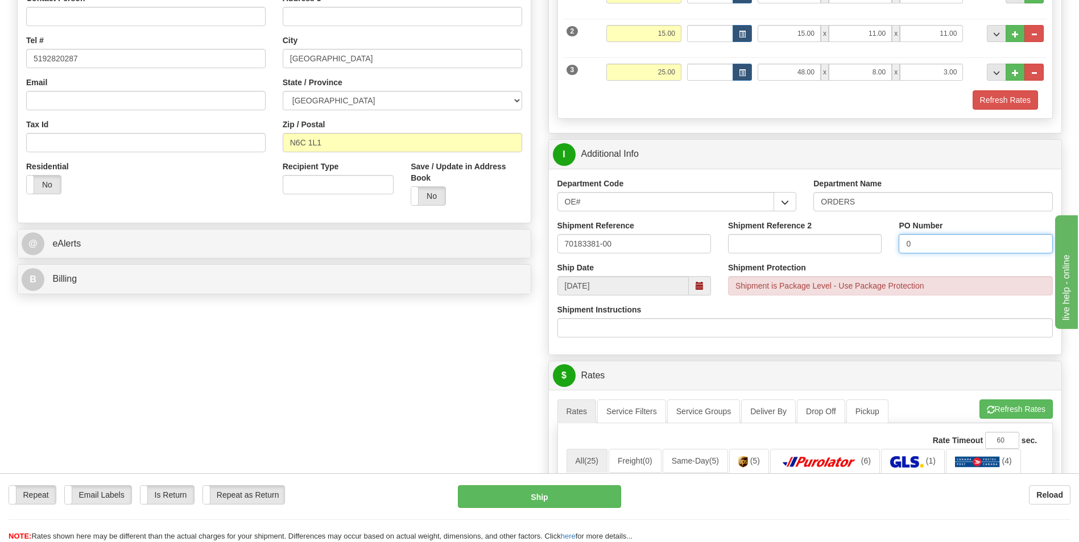
scroll to position [341, 0]
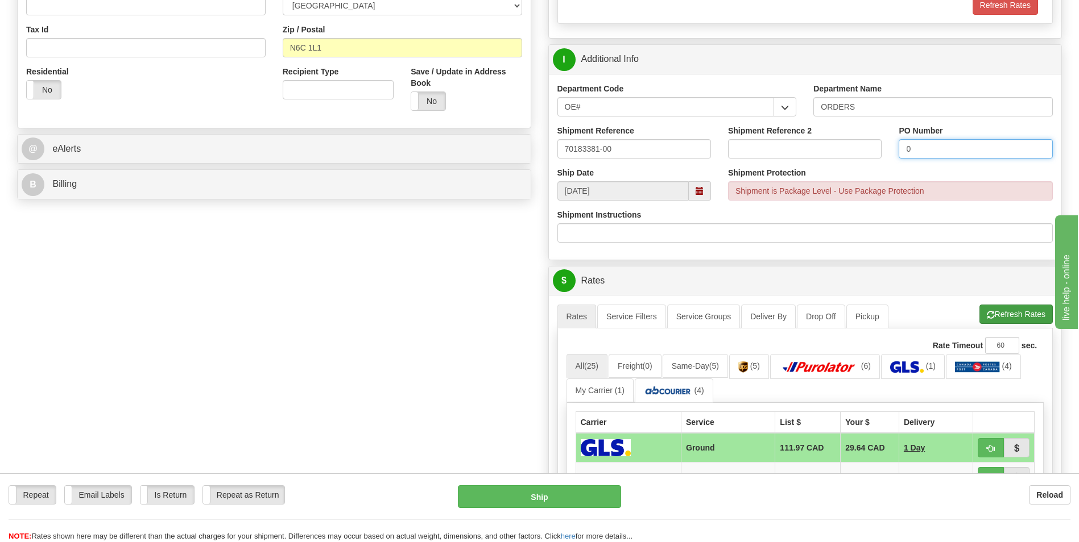
type input "0"
click at [993, 312] on button "Refresh Rates" at bounding box center [1015, 314] width 73 height 19
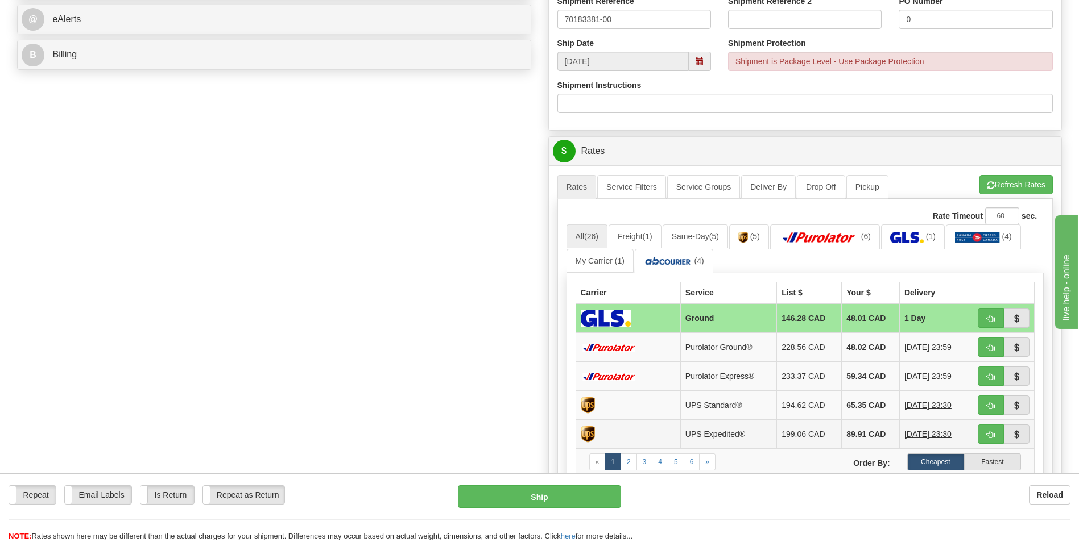
scroll to position [569, 0]
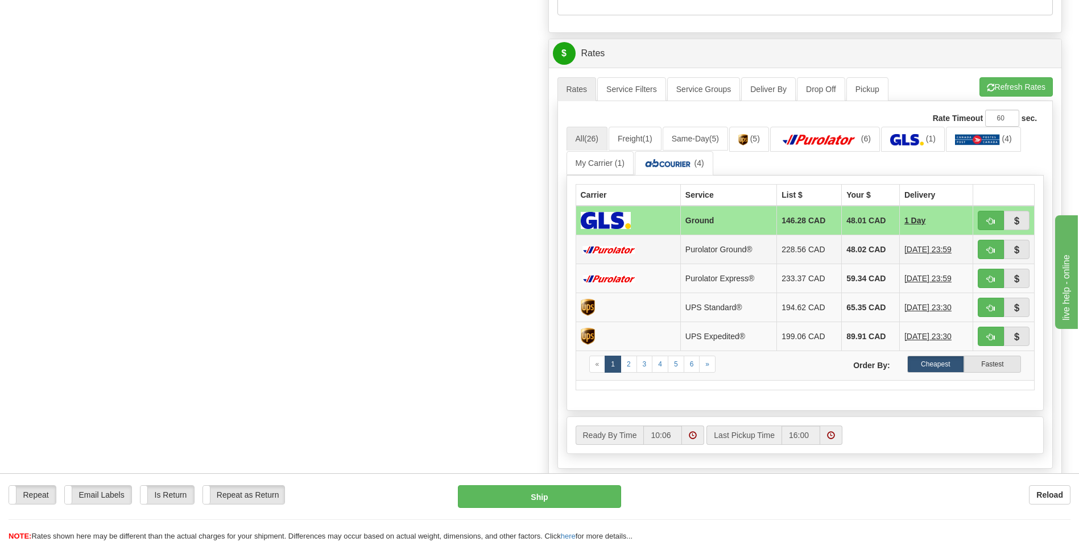
click at [855, 243] on td "48.02 CAD" at bounding box center [870, 249] width 58 height 29
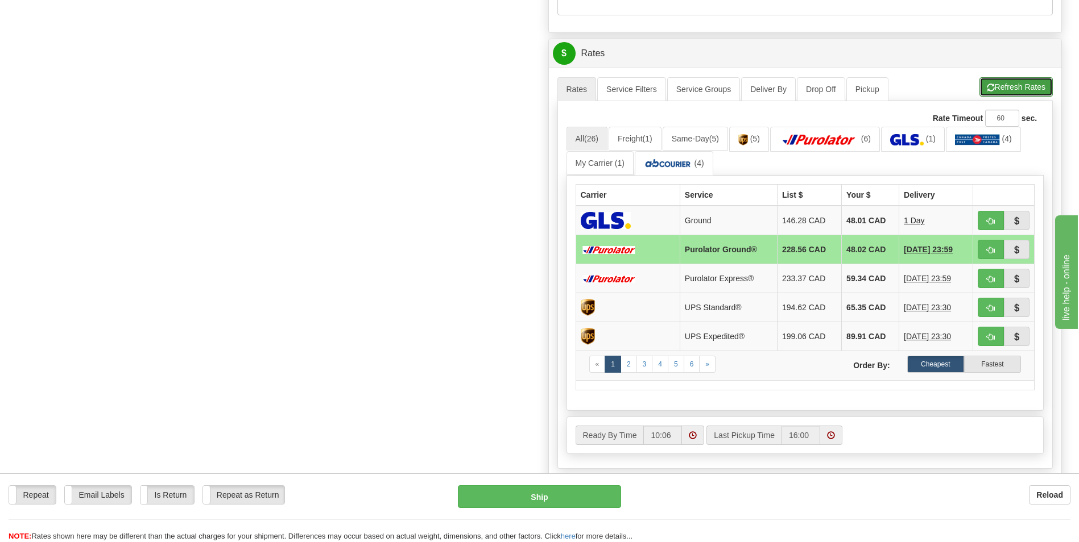
click at [1008, 87] on button "Refresh Rates" at bounding box center [1015, 86] width 73 height 19
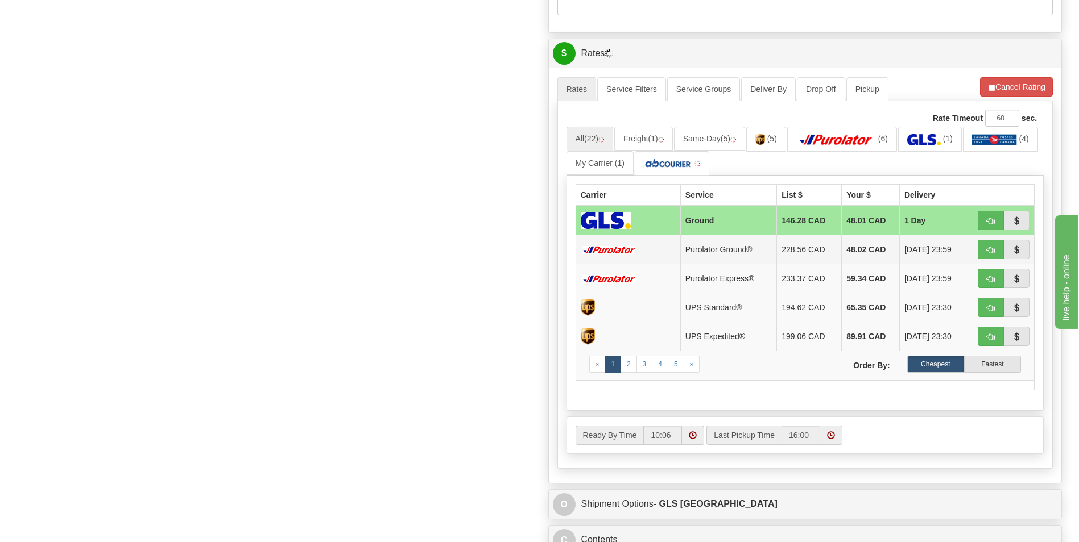
click at [846, 252] on td "48.02 CAD" at bounding box center [870, 249] width 58 height 29
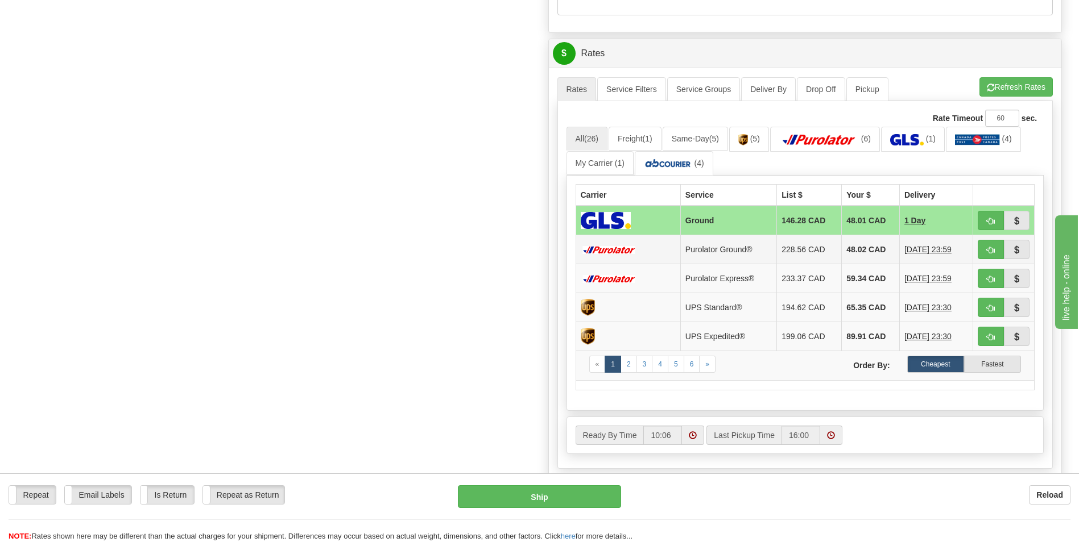
click at [870, 244] on td "48.02 CAD" at bounding box center [870, 249] width 58 height 29
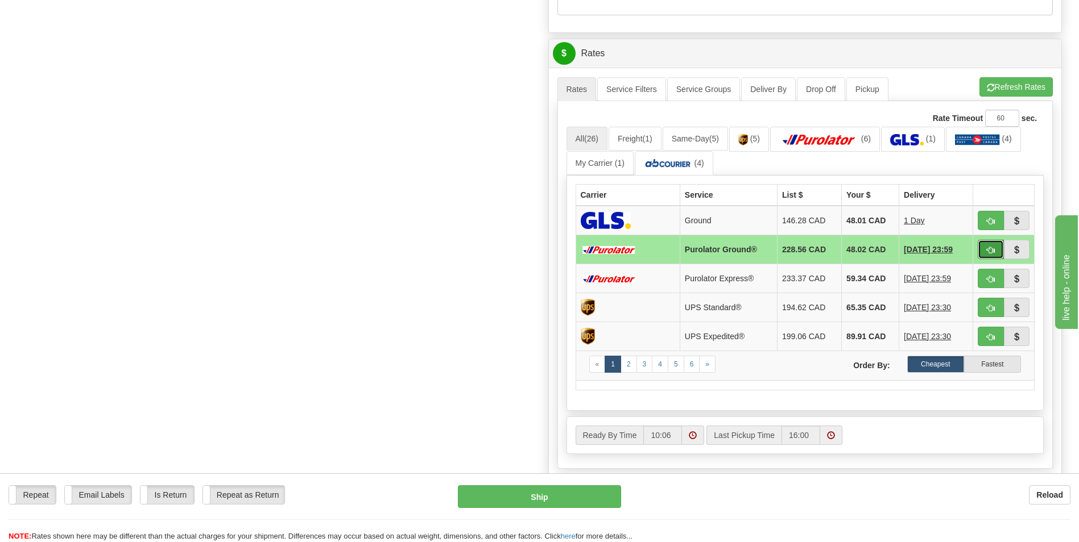
click at [984, 248] on button "button" at bounding box center [990, 249] width 26 height 19
type input "260"
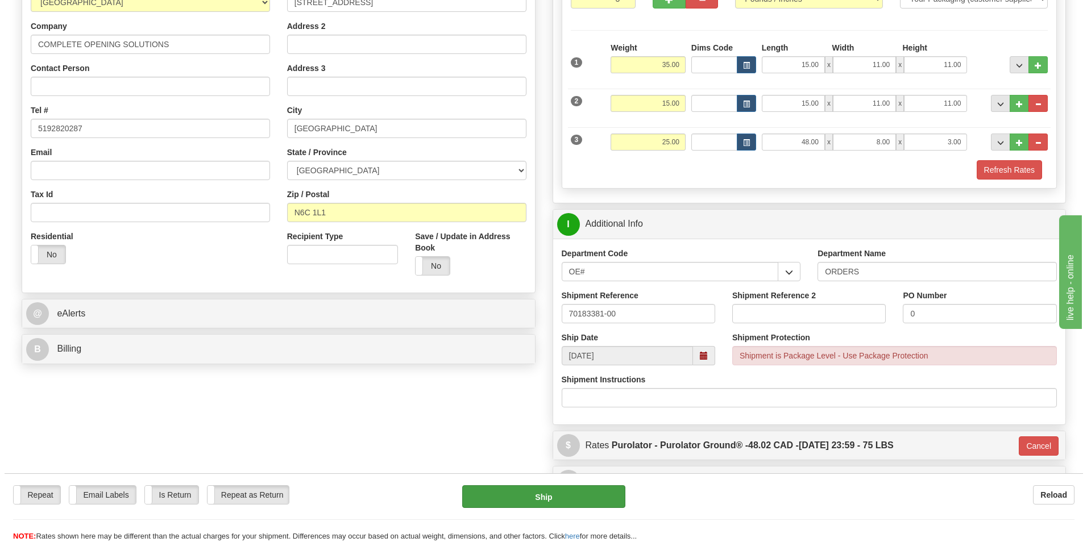
scroll to position [119, 0]
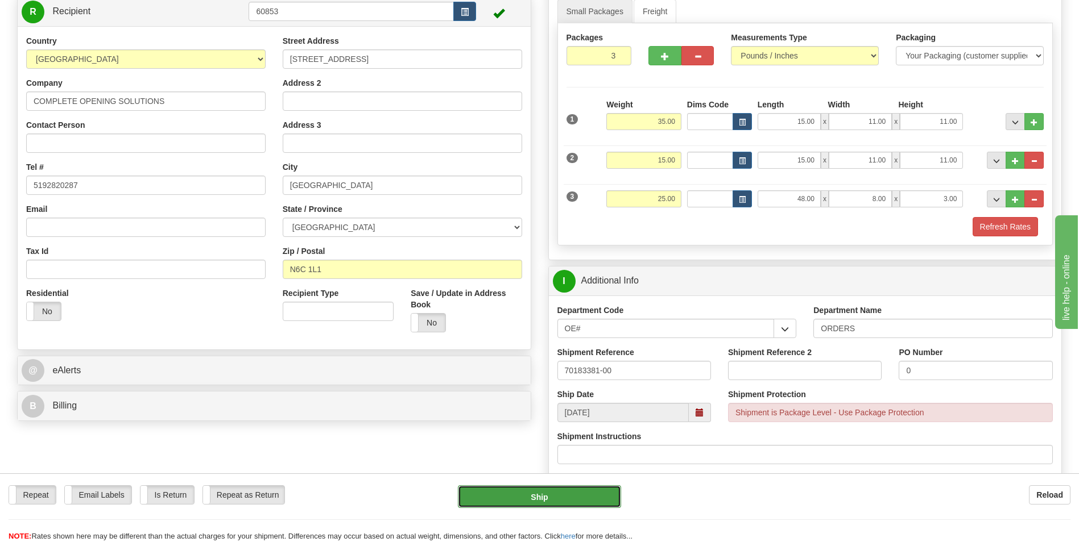
click at [550, 496] on button "Ship" at bounding box center [539, 497] width 163 height 23
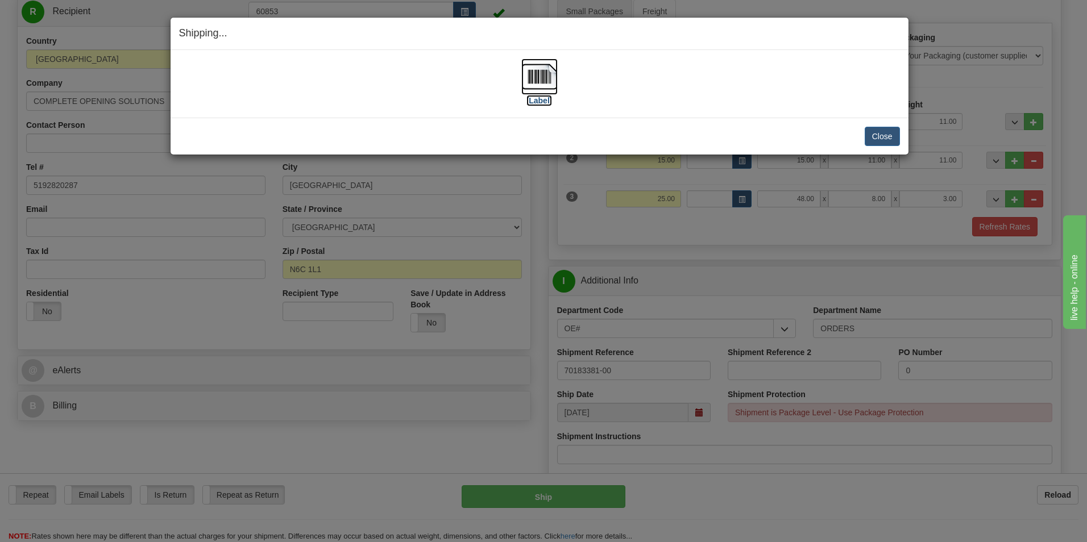
click at [532, 61] on img at bounding box center [539, 77] width 36 height 36
click at [879, 135] on button "Close" at bounding box center [882, 136] width 35 height 19
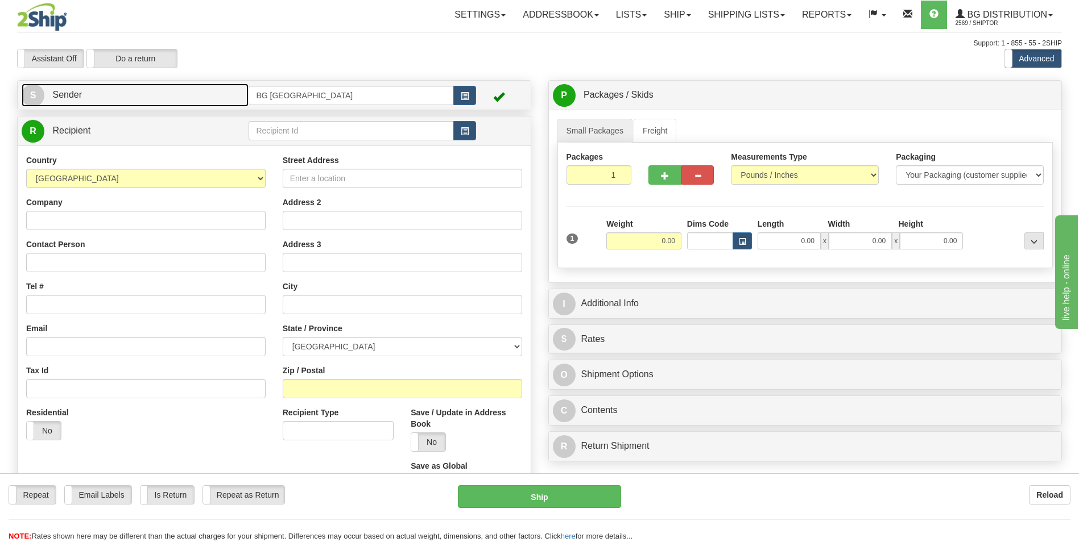
click at [200, 101] on link "S Sender" at bounding box center [135, 95] width 227 height 23
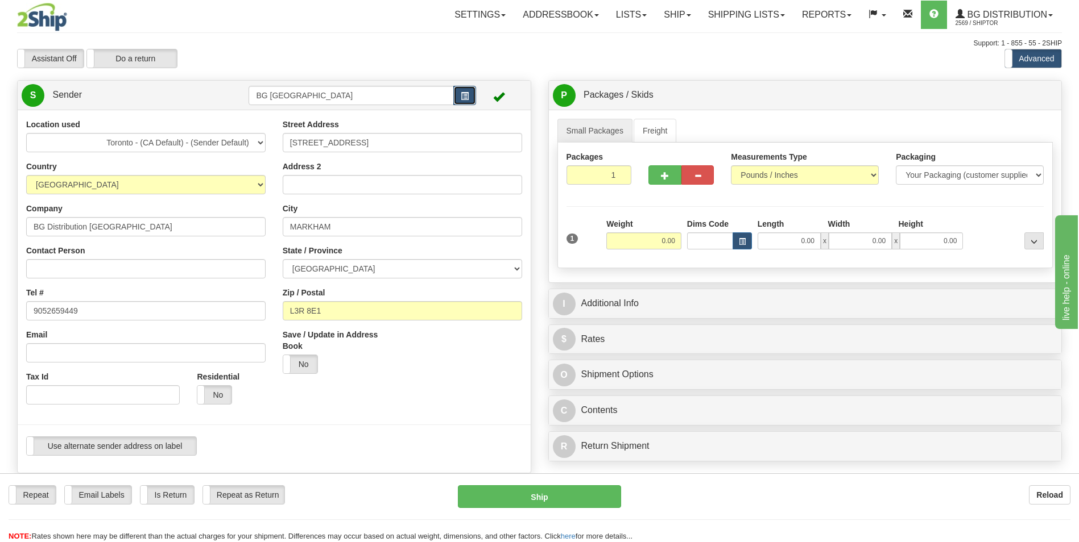
click at [466, 93] on span "button" at bounding box center [465, 96] width 8 height 7
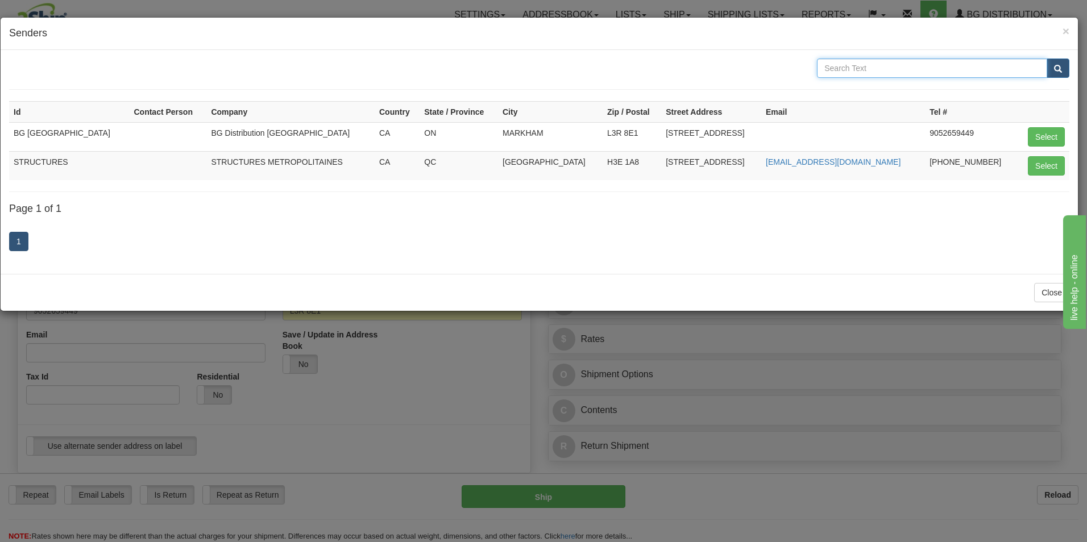
click at [907, 61] on input "text" at bounding box center [932, 68] width 230 height 19
type input "van"
click at [1060, 67] on span "submit" at bounding box center [1058, 68] width 8 height 7
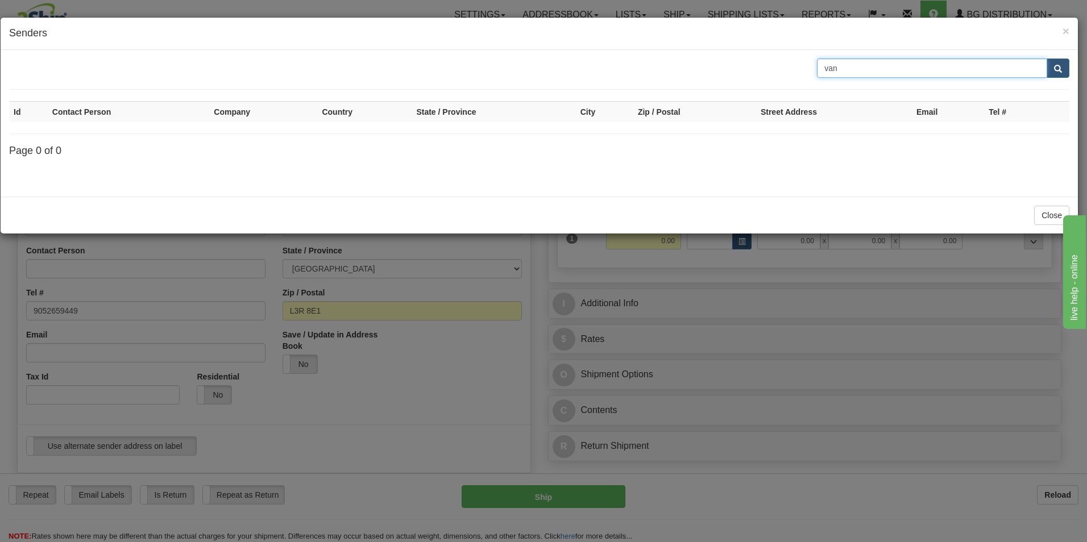
click at [825, 72] on input "van" at bounding box center [932, 68] width 230 height 19
type input "bg"
click at [1056, 67] on span "submit" at bounding box center [1058, 68] width 8 height 7
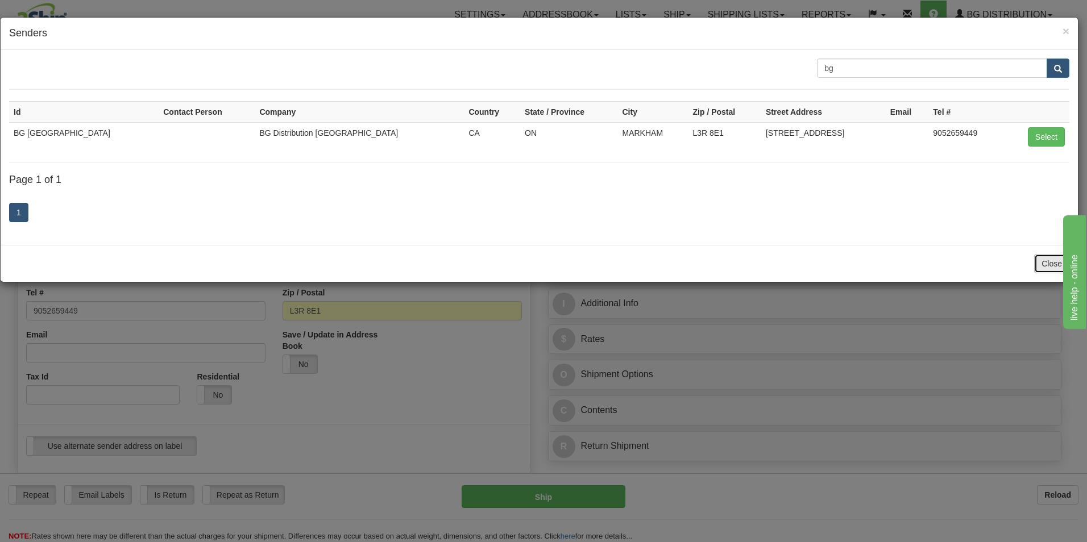
click at [1053, 260] on button "Close" at bounding box center [1051, 263] width 35 height 19
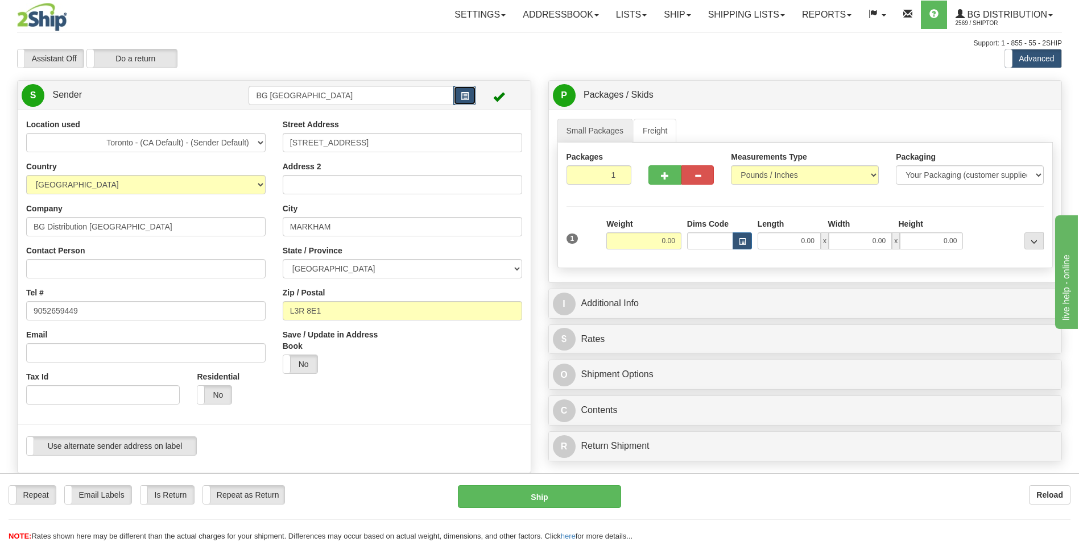
click at [462, 93] on span "button" at bounding box center [465, 96] width 8 height 7
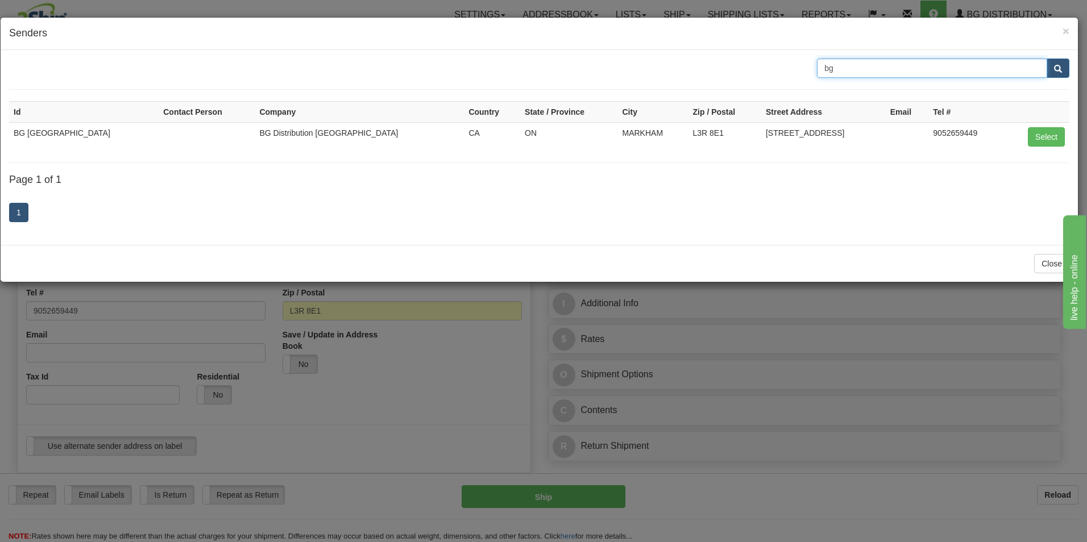
click at [862, 66] on input "bg" at bounding box center [932, 68] width 230 height 19
type input "van"
click at [1057, 67] on span "submit" at bounding box center [1058, 68] width 8 height 7
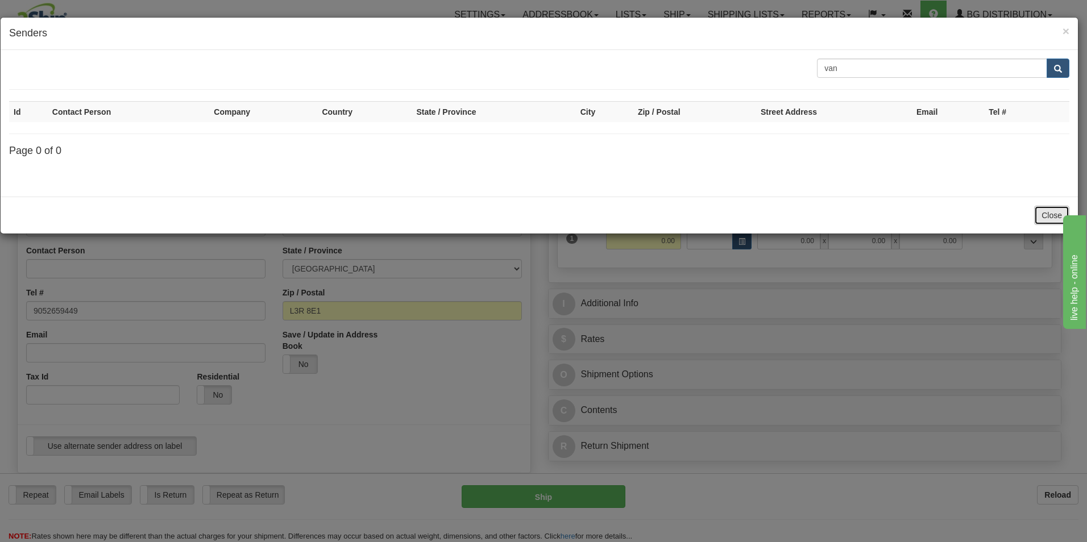
click at [1058, 213] on button "Close" at bounding box center [1051, 215] width 35 height 19
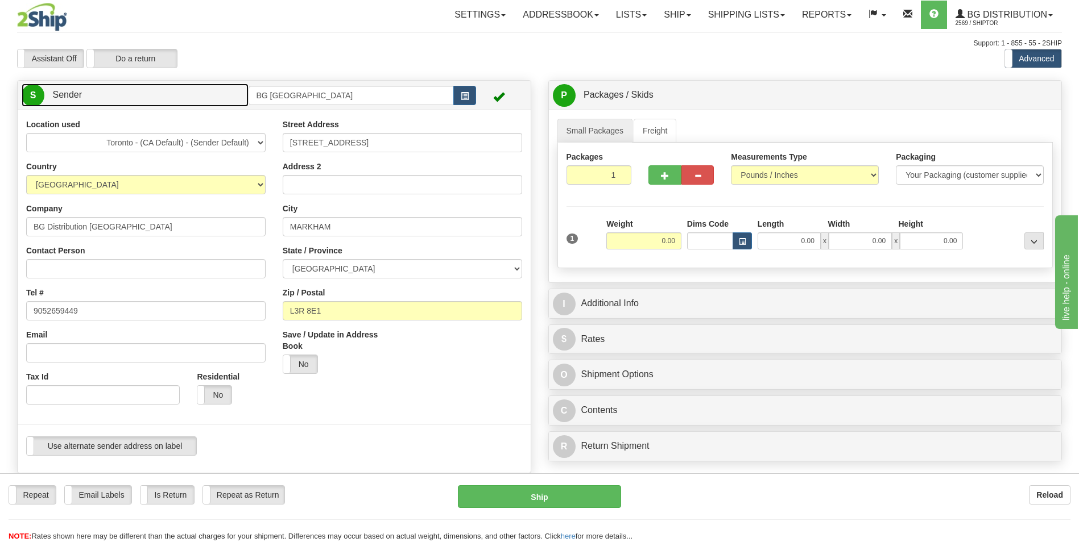
click at [154, 96] on link "S Sender" at bounding box center [135, 95] width 227 height 23
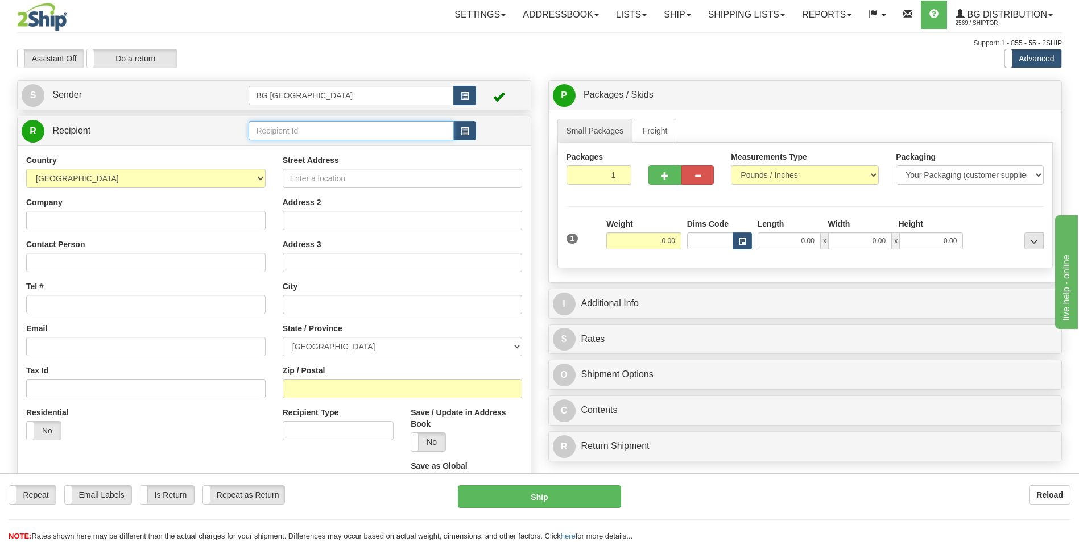
click at [254, 129] on input "text" at bounding box center [350, 130] width 205 height 19
click at [268, 144] on div "BG DISTRIBUTION (VAN)" at bounding box center [349, 148] width 194 height 13
type input "BG DISTRIBUTION (VAN)"
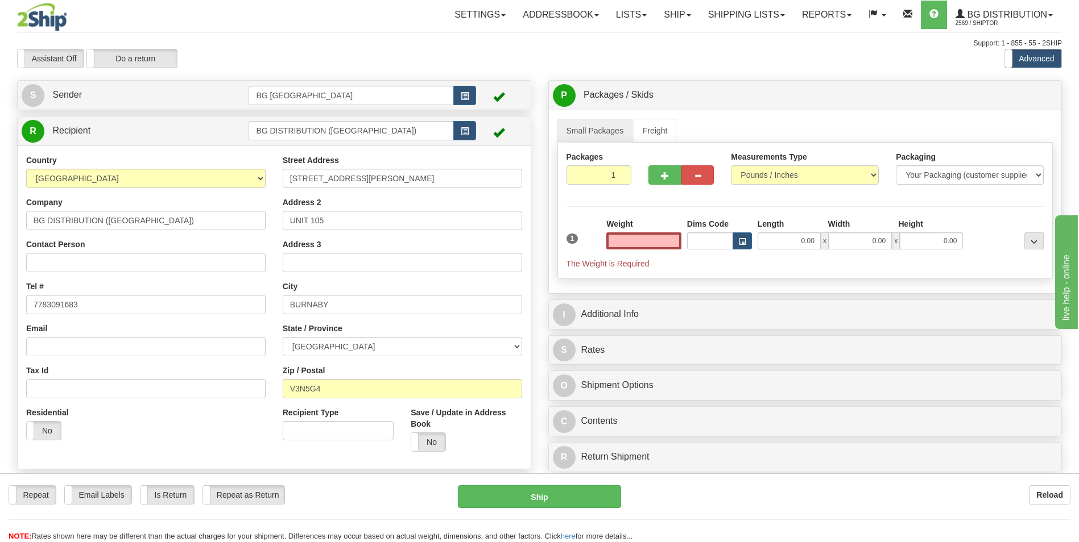
type input "0.00"
click at [657, 241] on input "0.00" at bounding box center [643, 241] width 75 height 17
click at [657, 241] on input "text" at bounding box center [643, 241] width 75 height 17
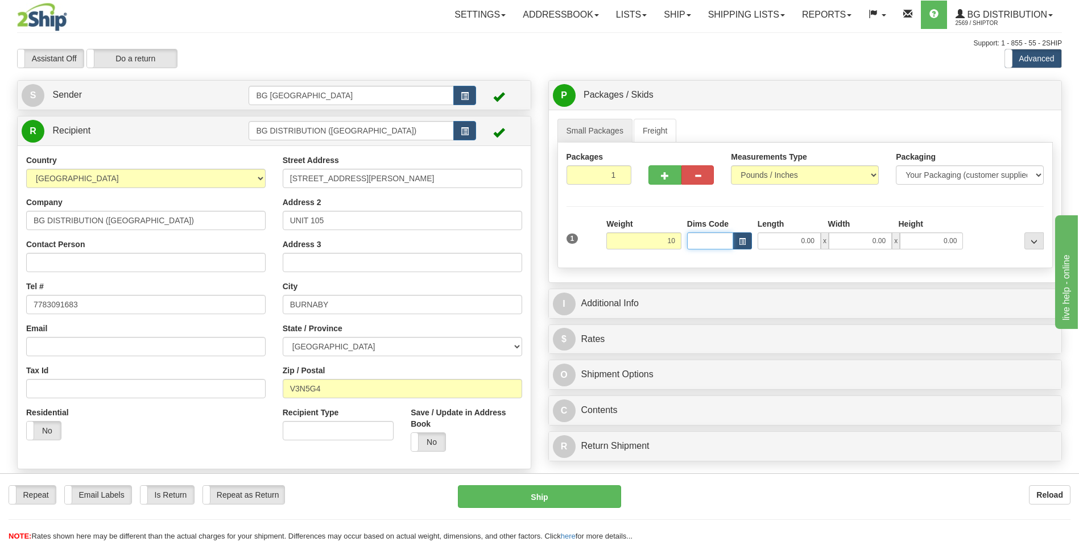
type input "10.00"
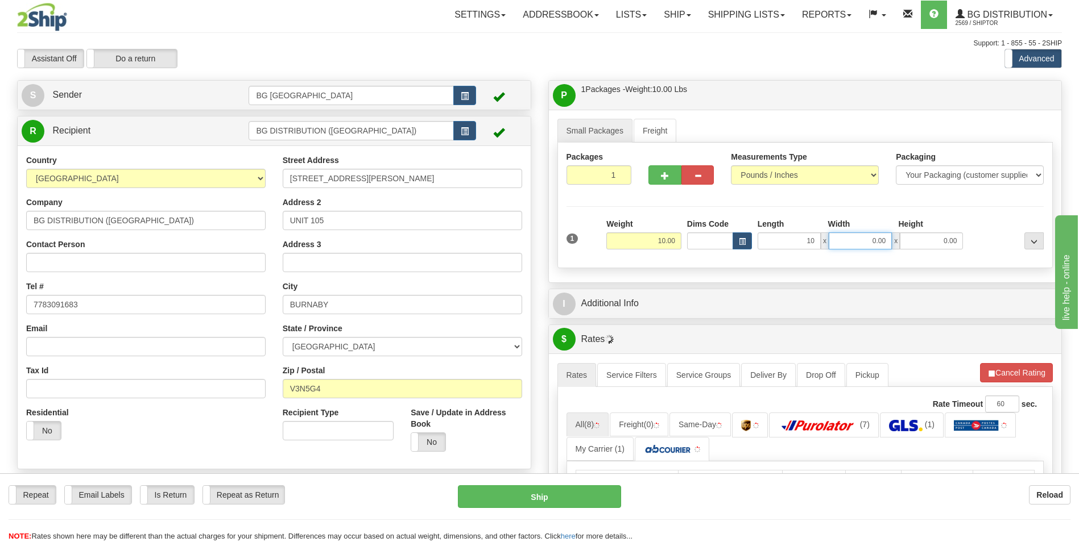
type input "10.00"
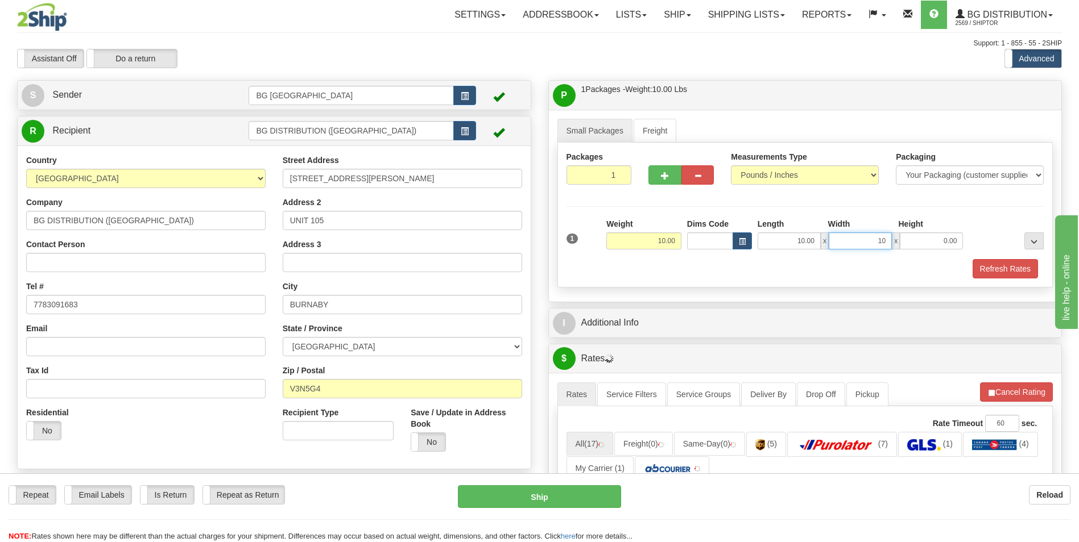
type input "10.00"
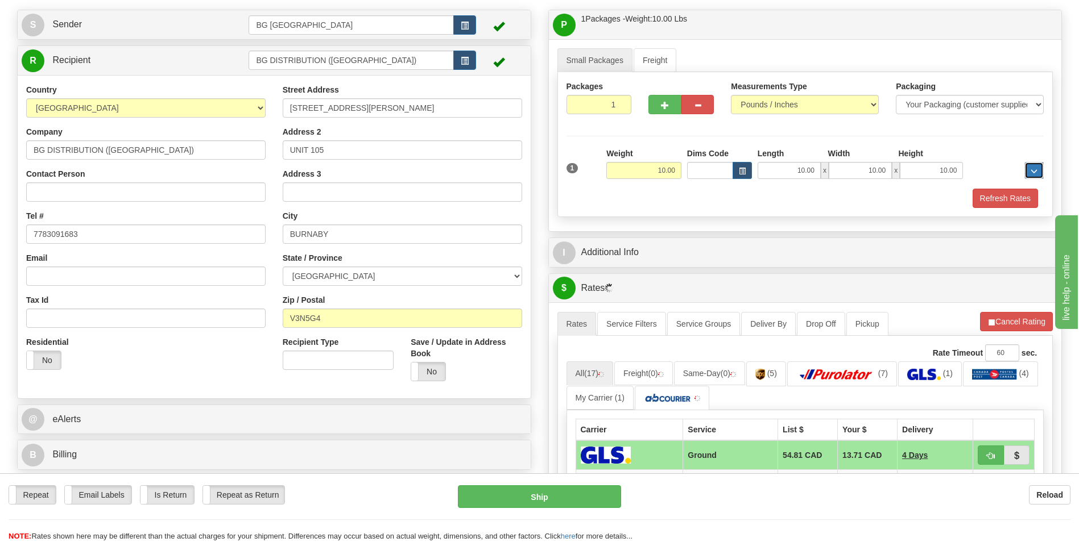
scroll to position [227, 0]
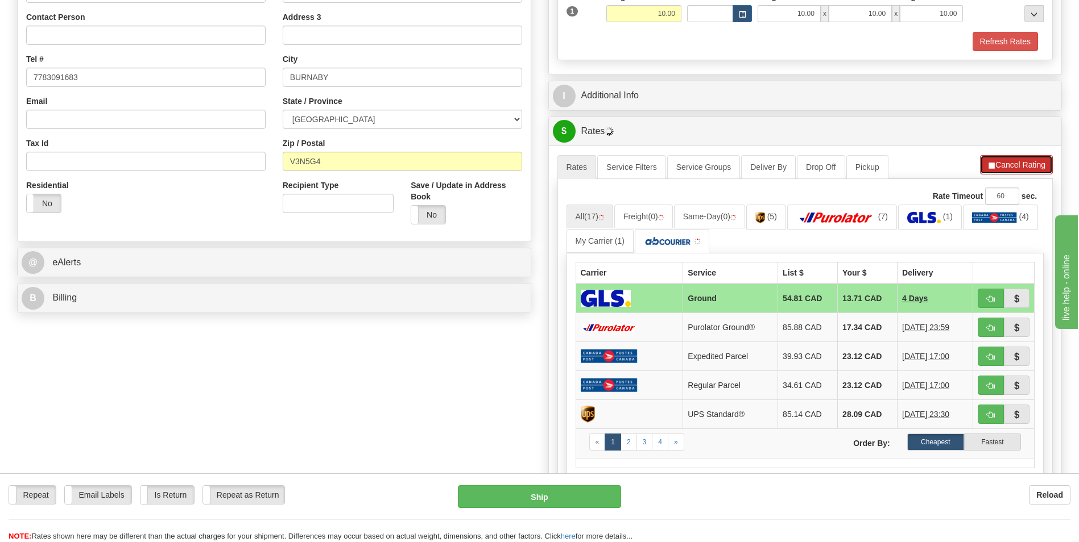
click at [1036, 157] on button "Cancel Rating" at bounding box center [1016, 164] width 73 height 19
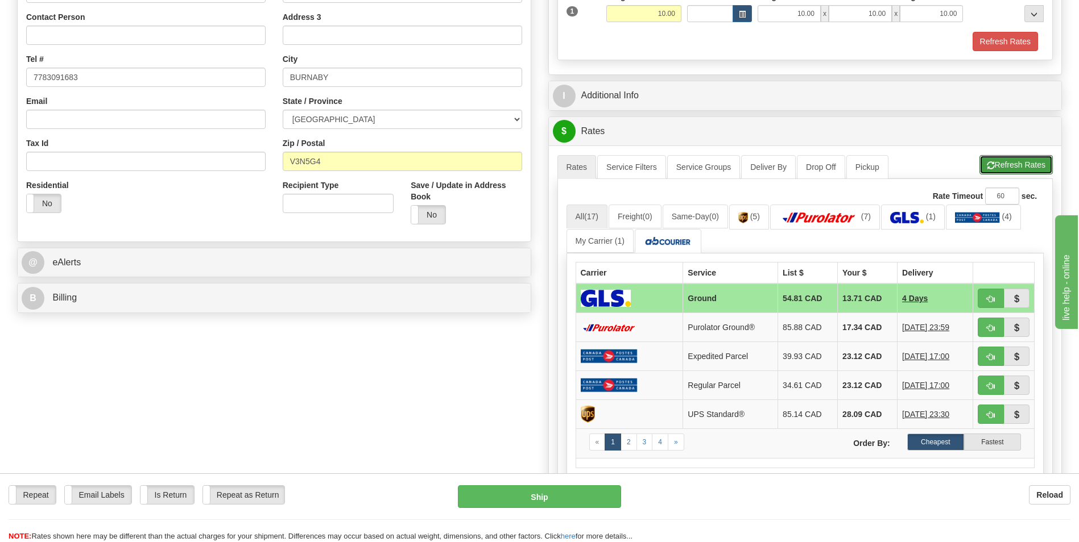
click at [1036, 157] on button "Refresh Rates" at bounding box center [1015, 164] width 73 height 19
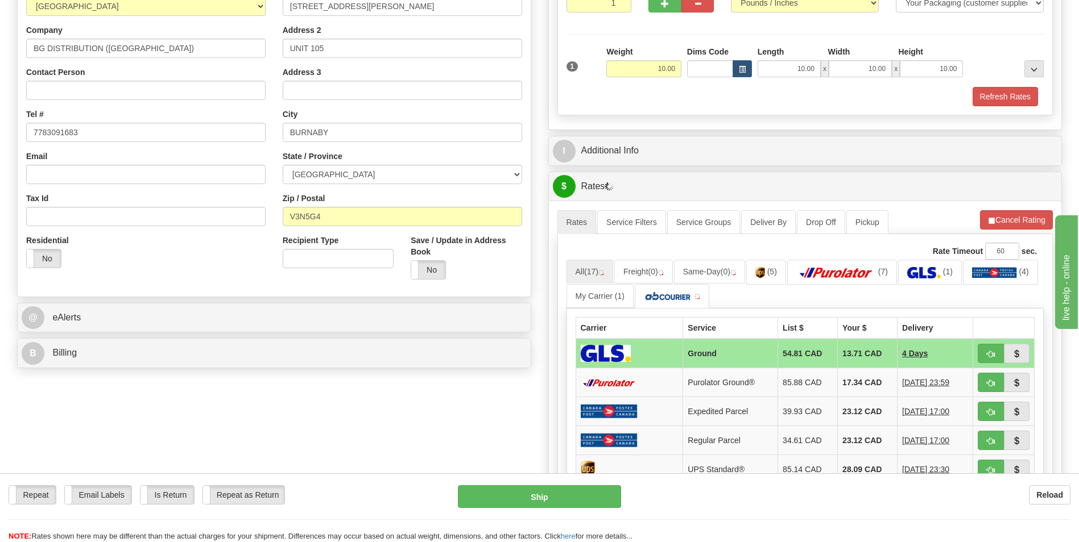
scroll to position [341, 0]
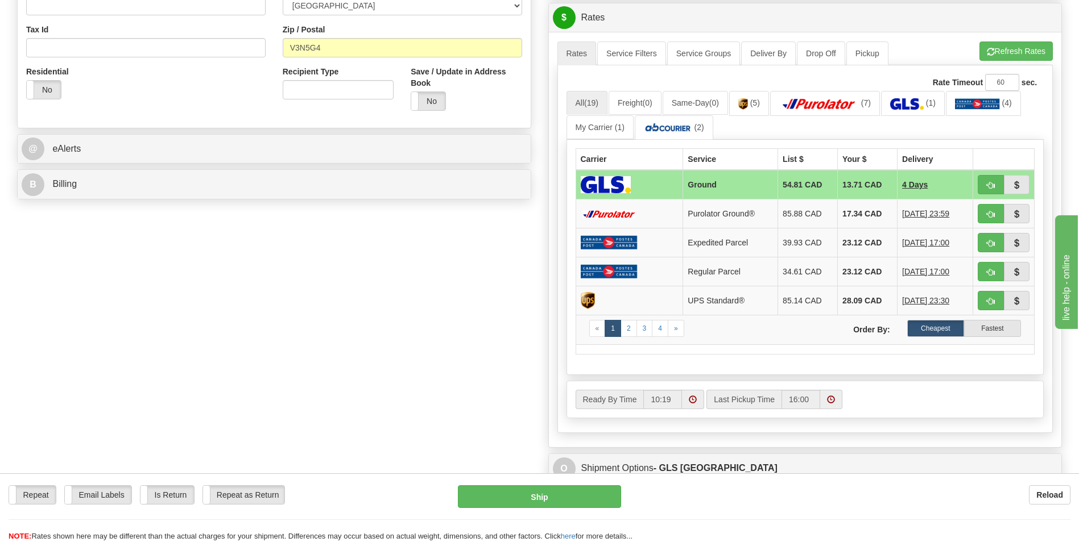
click at [417, 350] on div "Create a label for the return Create Pickup Without Label S" at bounding box center [539, 150] width 1061 height 822
click at [812, 107] on img at bounding box center [819, 103] width 80 height 11
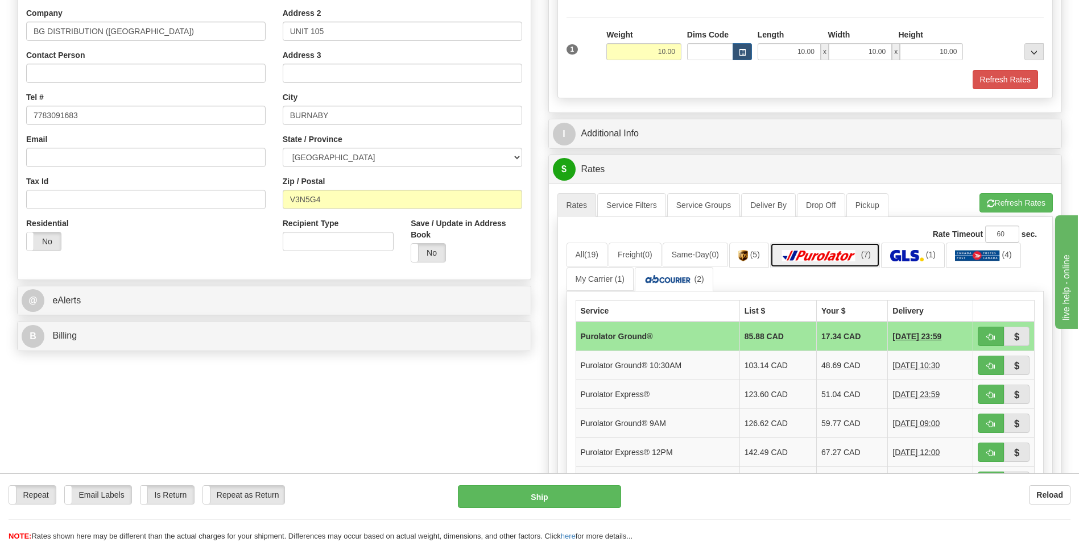
scroll to position [0, 0]
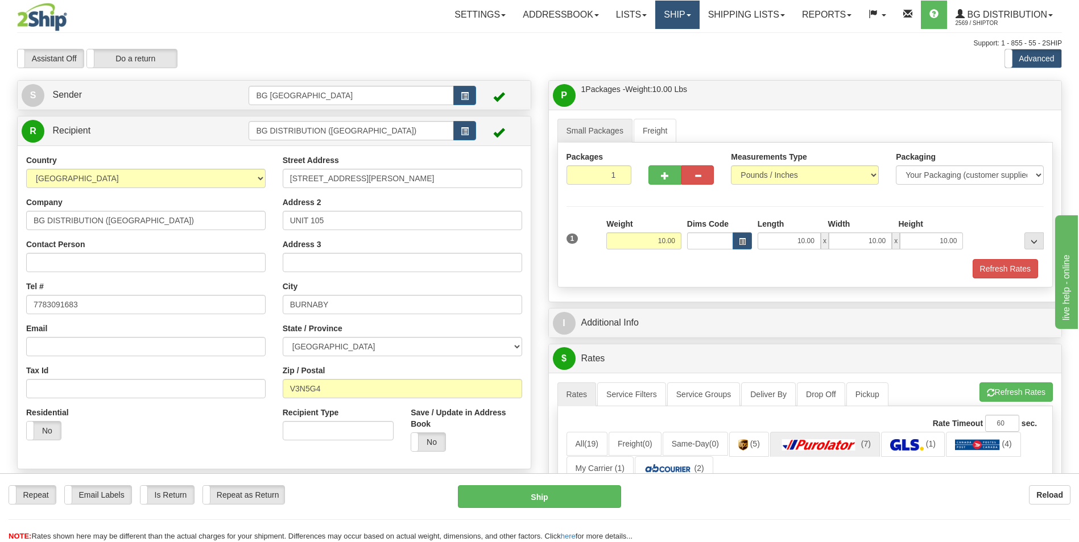
click at [677, 21] on link "Ship" at bounding box center [677, 15] width 44 height 28
click at [656, 43] on span "Ship Screen" at bounding box center [641, 39] width 43 height 9
